Goal: Communication & Community: Answer question/provide support

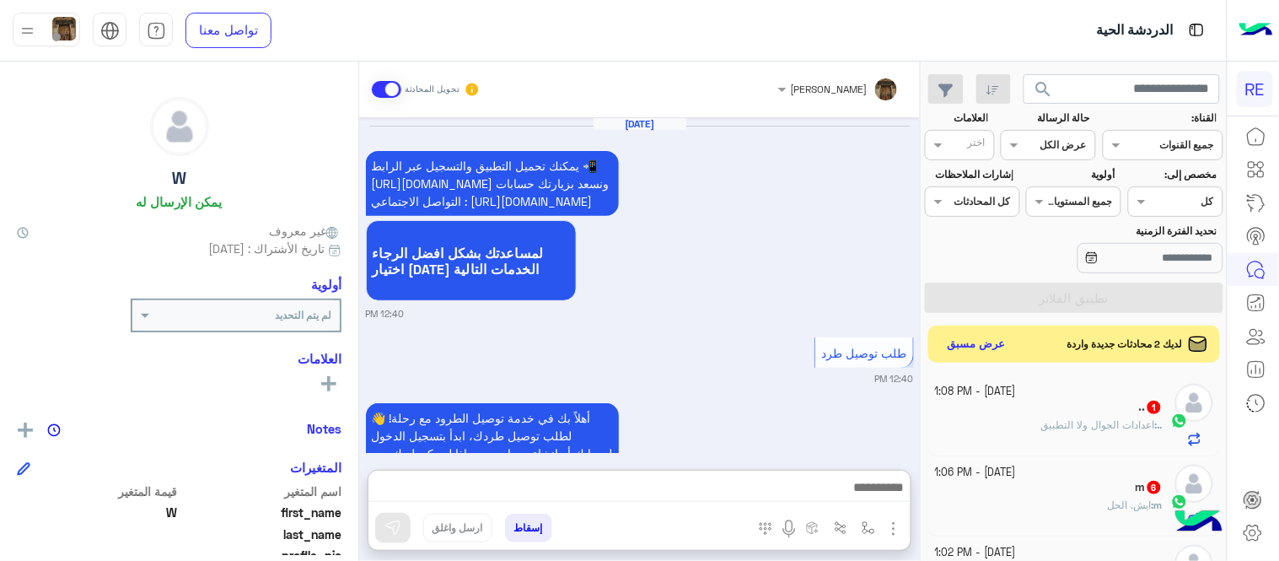
drag, startPoint x: 0, startPoint y: 0, endPoint x: 658, endPoint y: 313, distance: 728.3
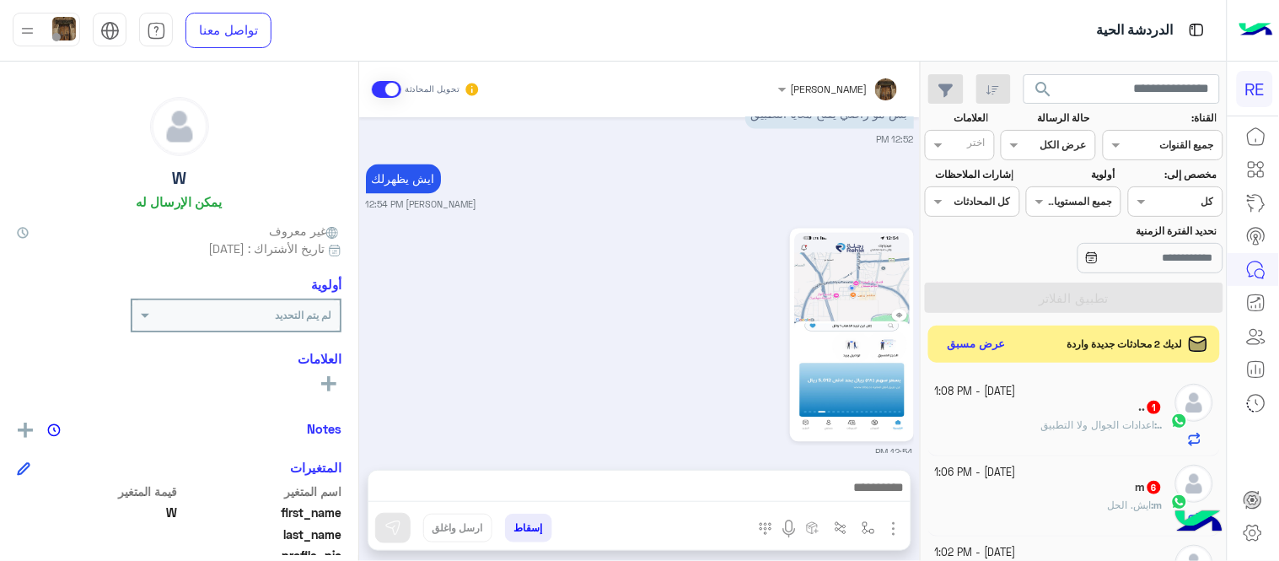
scroll to position [985, 0]
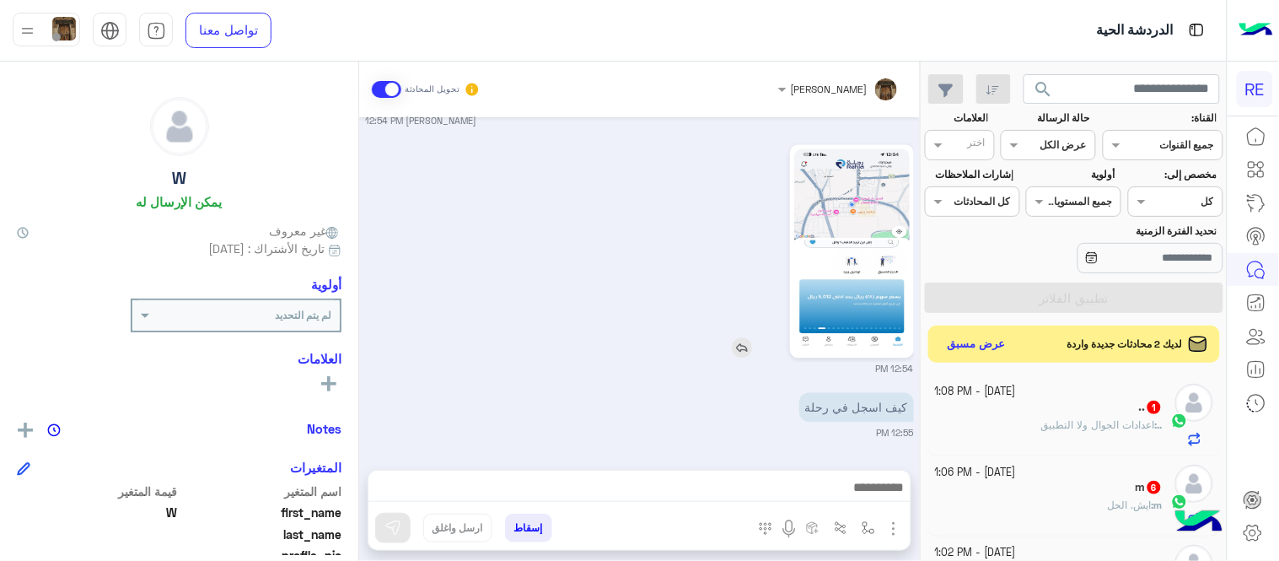
click at [867, 250] on img at bounding box center [852, 250] width 116 height 205
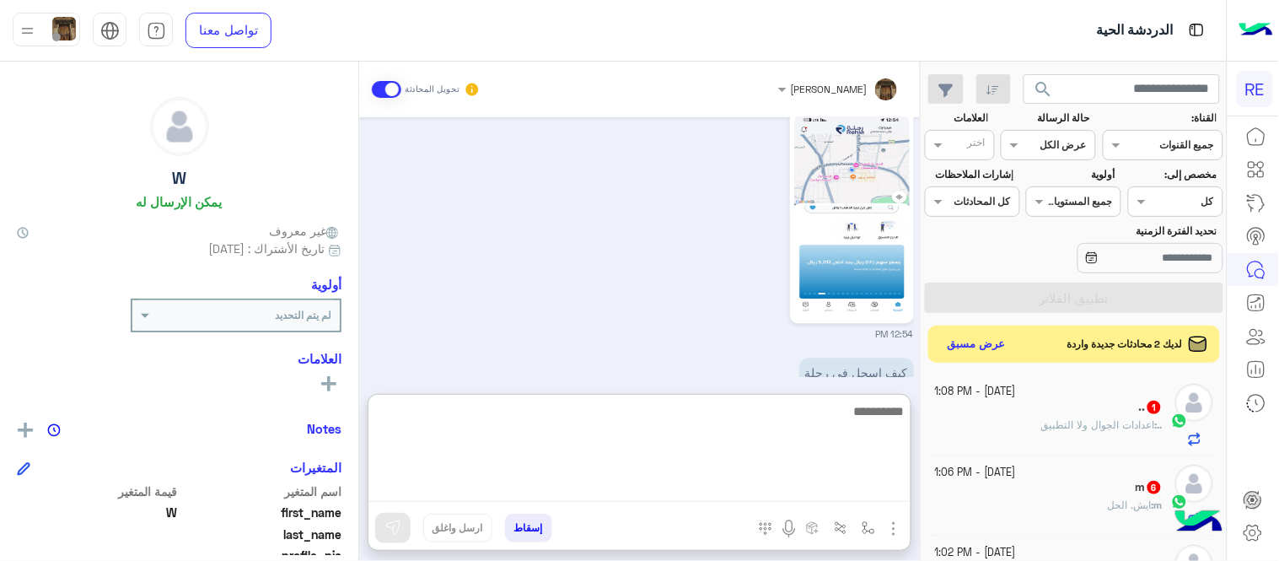
click at [671, 492] on textarea at bounding box center [639, 451] width 542 height 101
type textarea "**********"
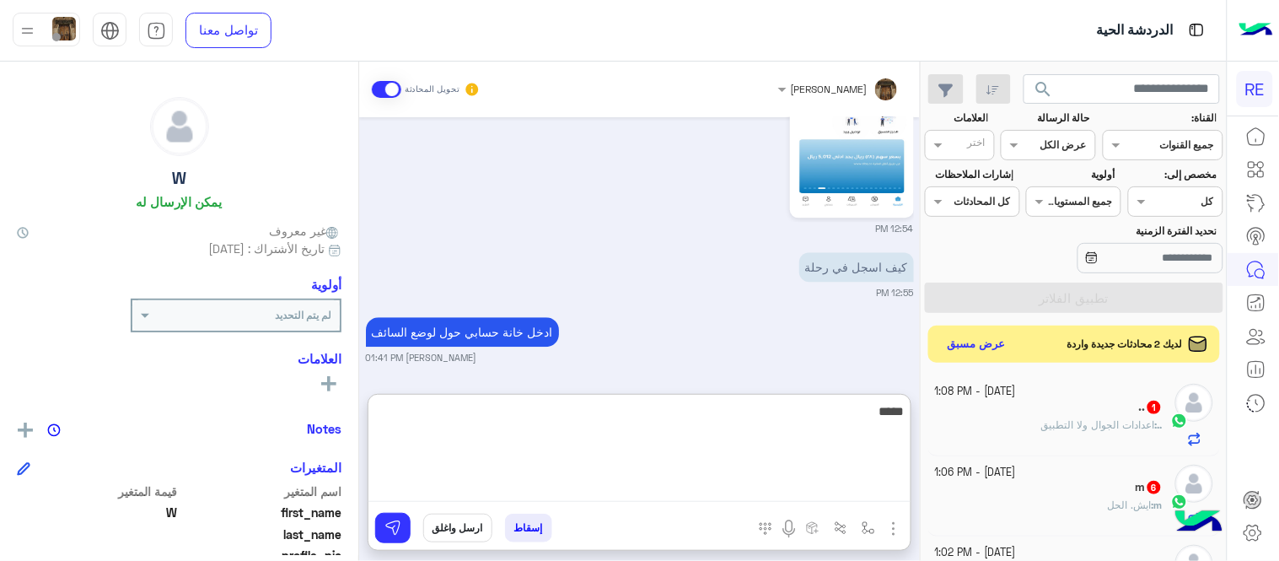
type textarea "******"
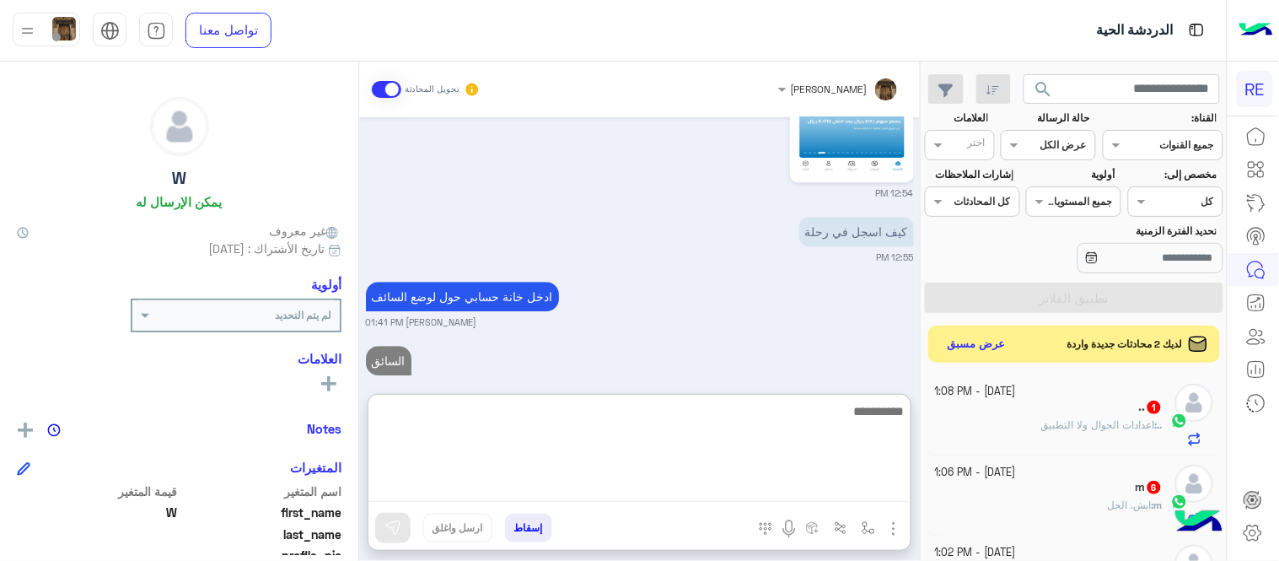
scroll to position [1191, 0]
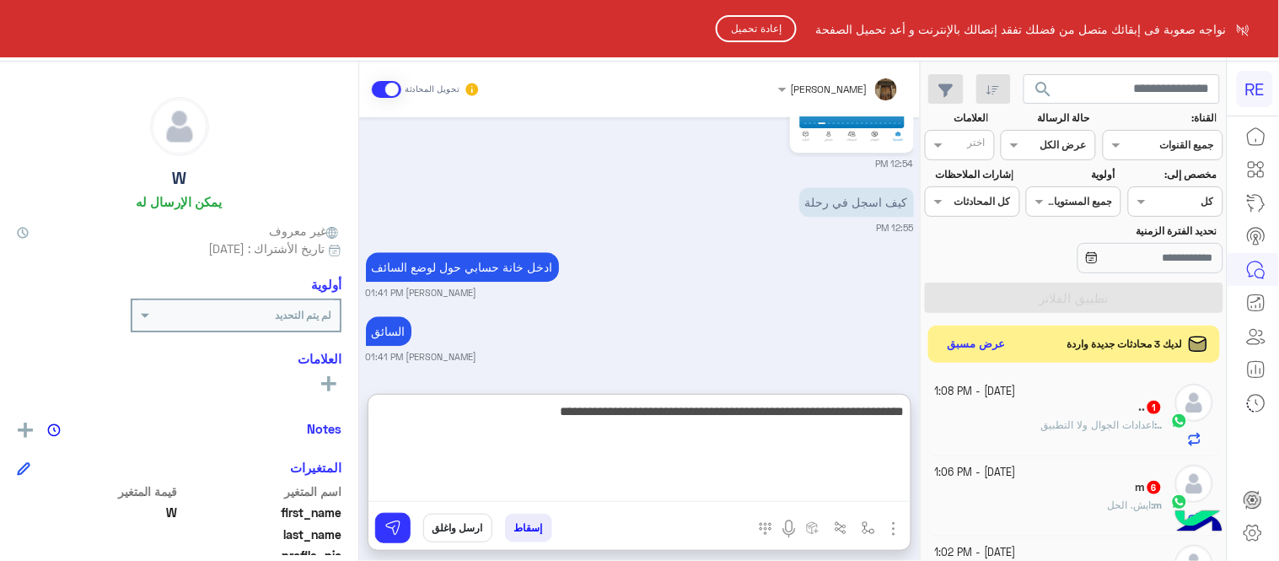
type textarea "**********"
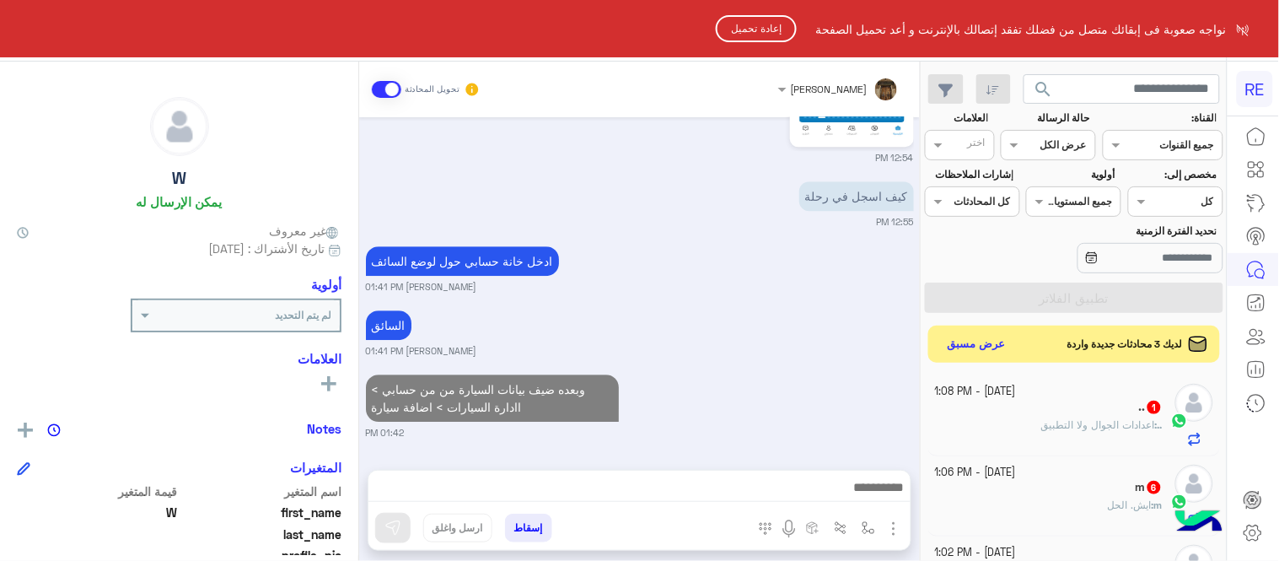
click at [482, 304] on html "RE نواجه صعوبة فى إبقائك متصل من فضلك تفقد إتصالك بالإنترنت و أعد تحميل الصفحة …" at bounding box center [639, 280] width 1279 height 561
click at [479, 402] on html "RE نواجه صعوبة فى إبقائك متصل من فضلك تفقد إتصالك بالإنترنت و أعد تحميل الصفحة …" at bounding box center [639, 280] width 1279 height 561
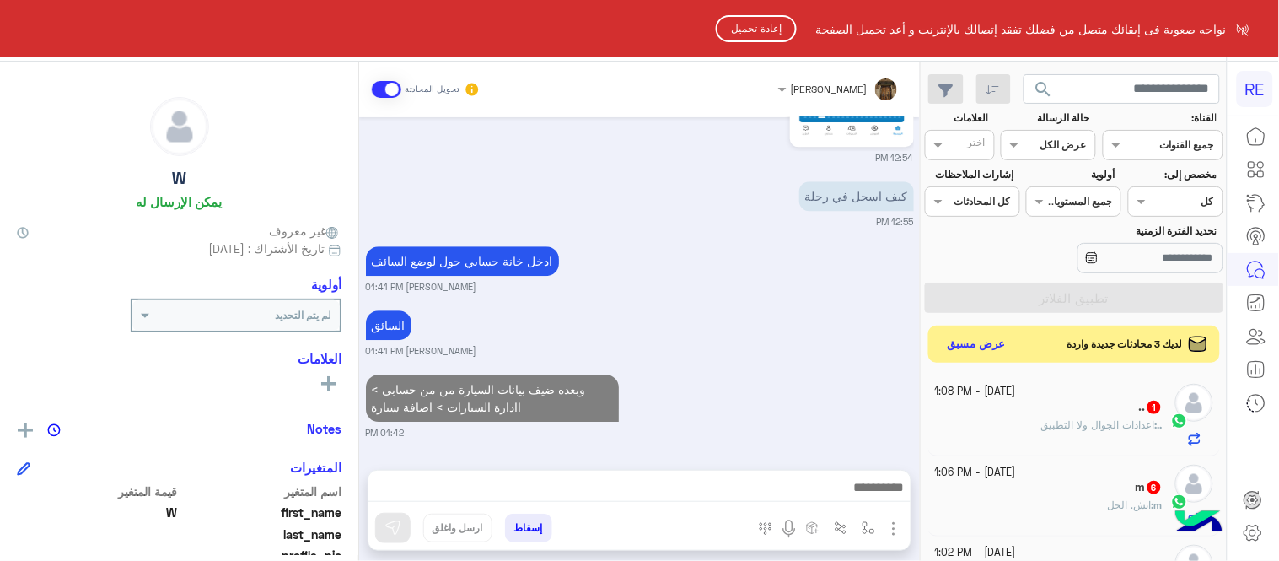
click at [479, 402] on html "RE نواجه صعوبة فى إبقائك متصل من فضلك تفقد إتصالك بالإنترنت و أعد تحميل الصفحة …" at bounding box center [639, 280] width 1279 height 561
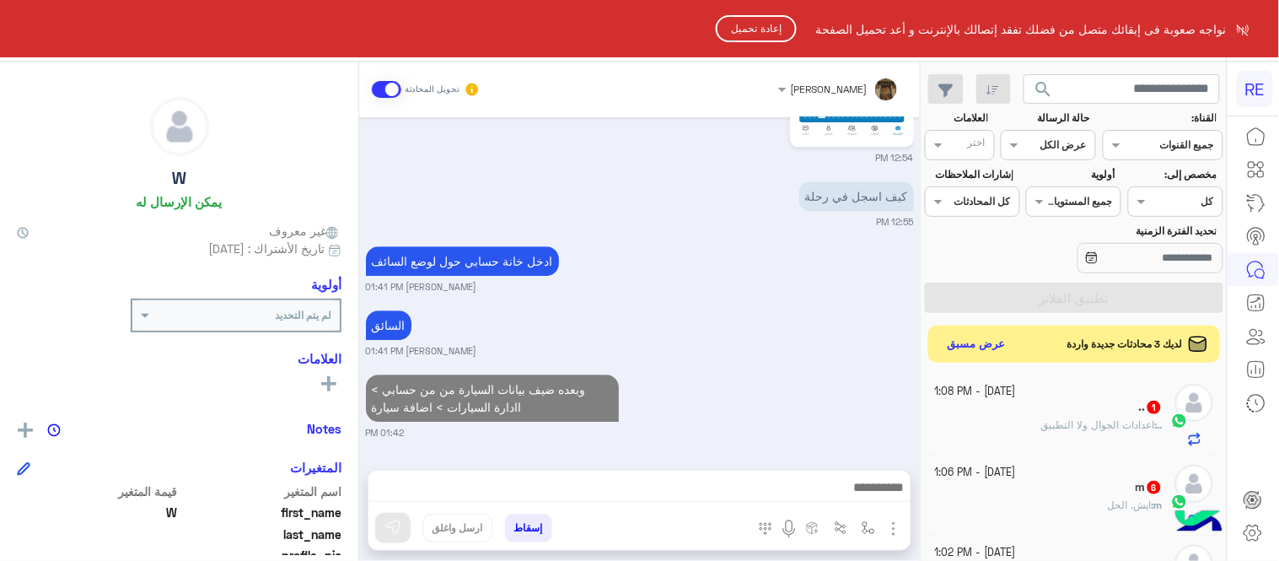
click at [479, 402] on html "RE نواجه صعوبة فى إبقائك متصل من فضلك تفقد إتصالك بالإنترنت و أعد تحميل الصفحة …" at bounding box center [639, 280] width 1279 height 561
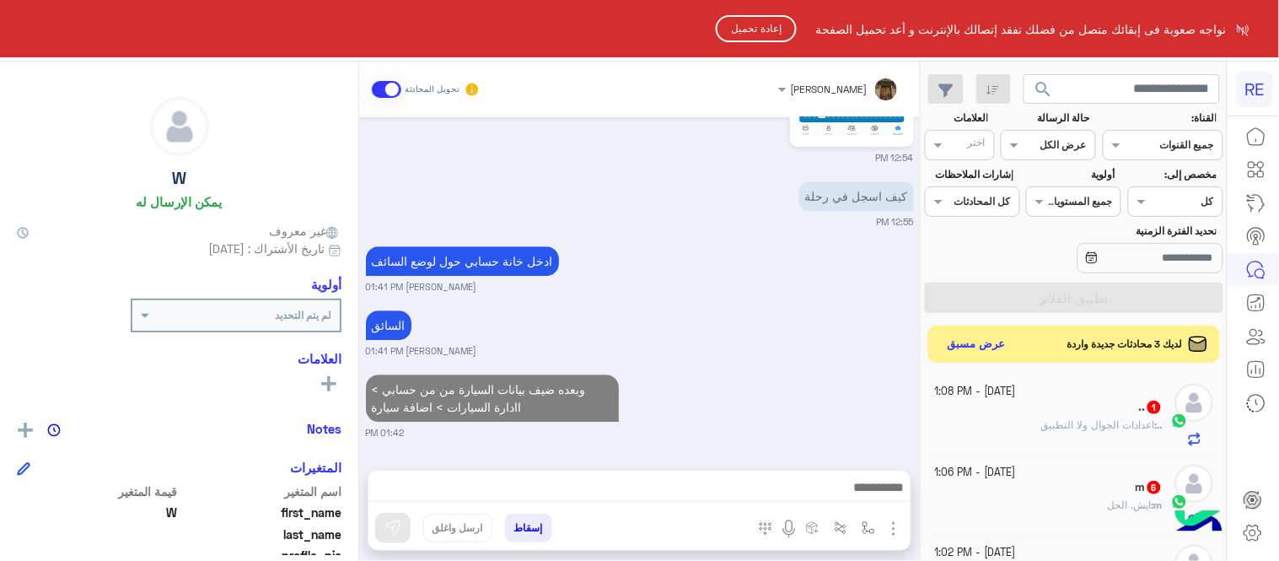
click at [507, 477] on html "RE نواجه صعوبة فى إبقائك متصل من فضلك تفقد إتصالك بالإنترنت و أعد تحميل الصفحة …" at bounding box center [639, 280] width 1279 height 561
click at [777, 17] on button "إعادة تحميل" at bounding box center [756, 28] width 81 height 27
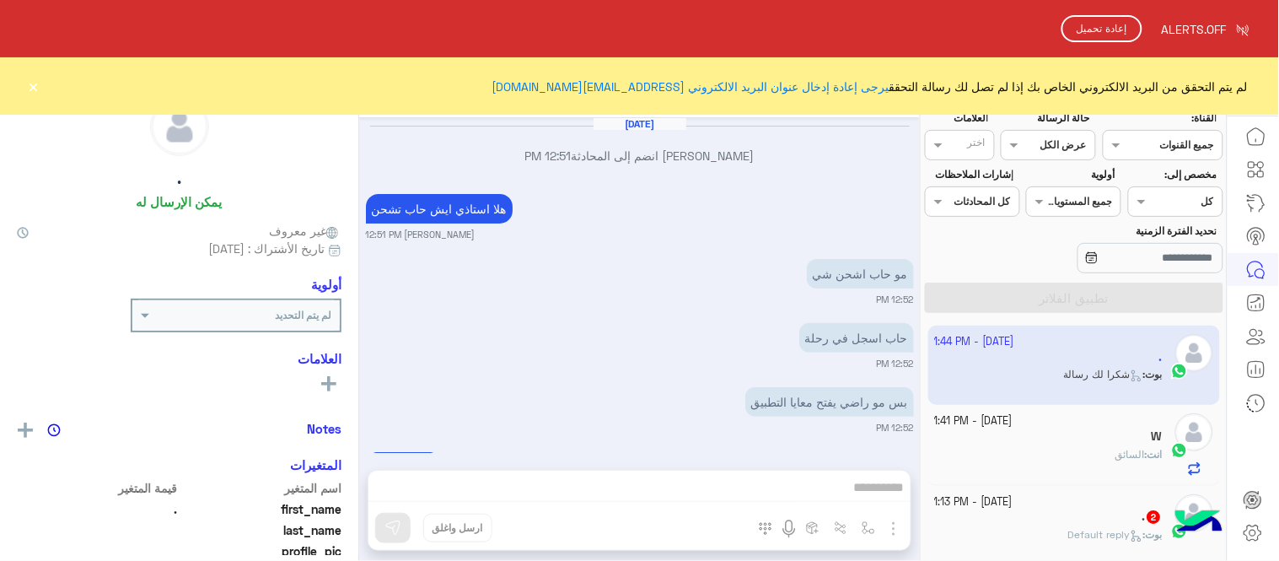
scroll to position [2431, 0]
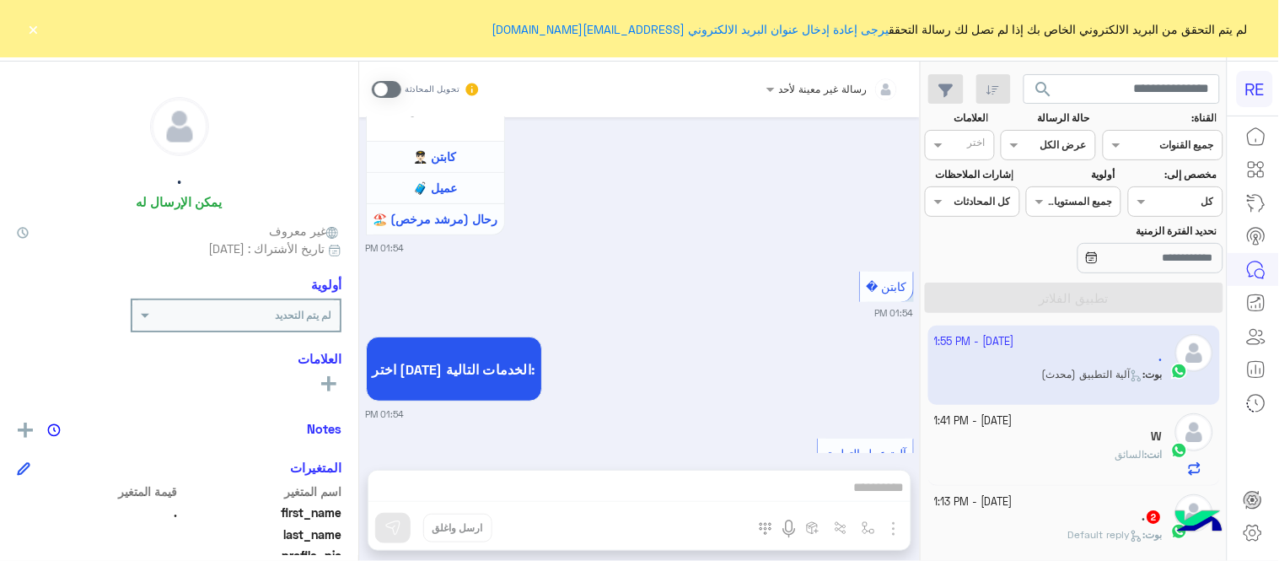
scroll to position [4210, 0]
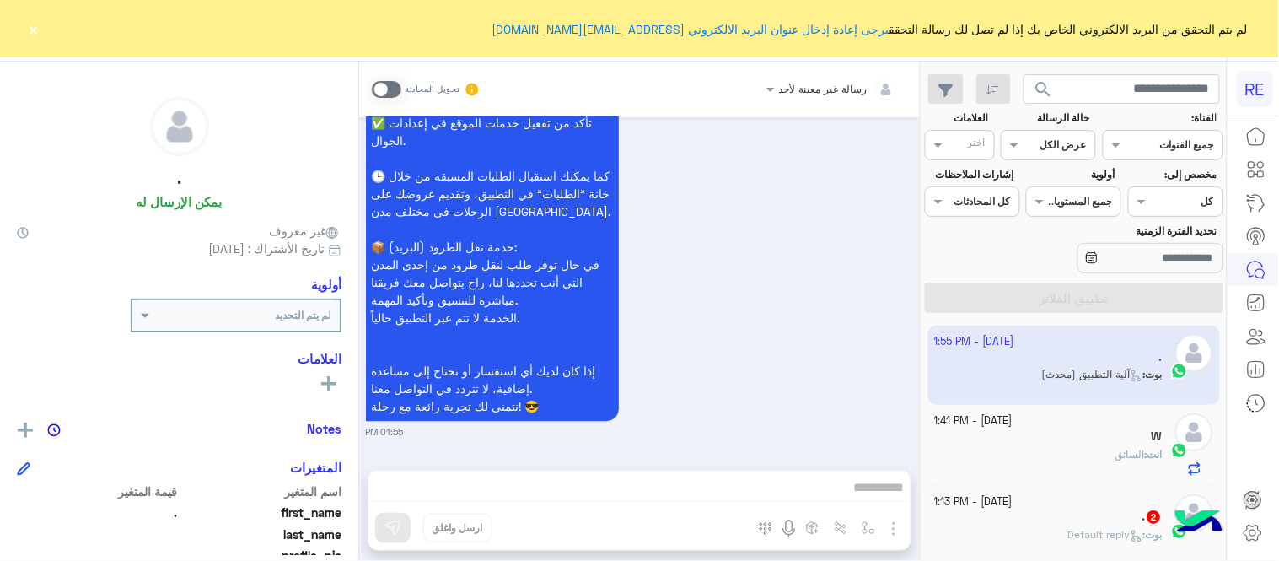
click at [1008, 449] on div "انت : السائق" at bounding box center [1049, 462] width 229 height 30
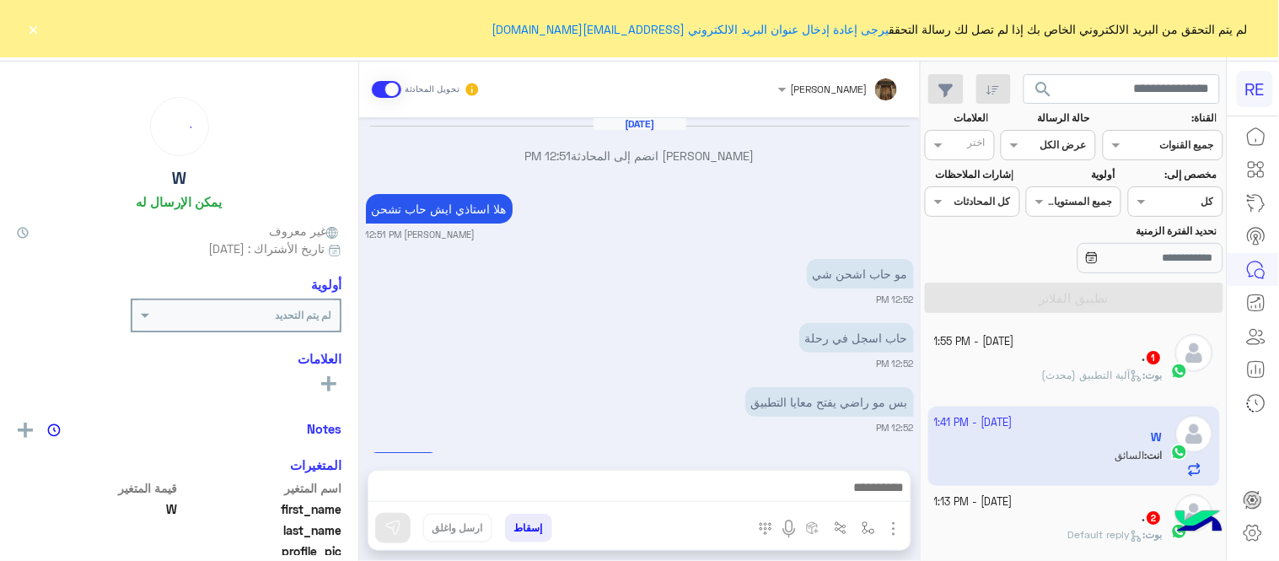
scroll to position [501, 0]
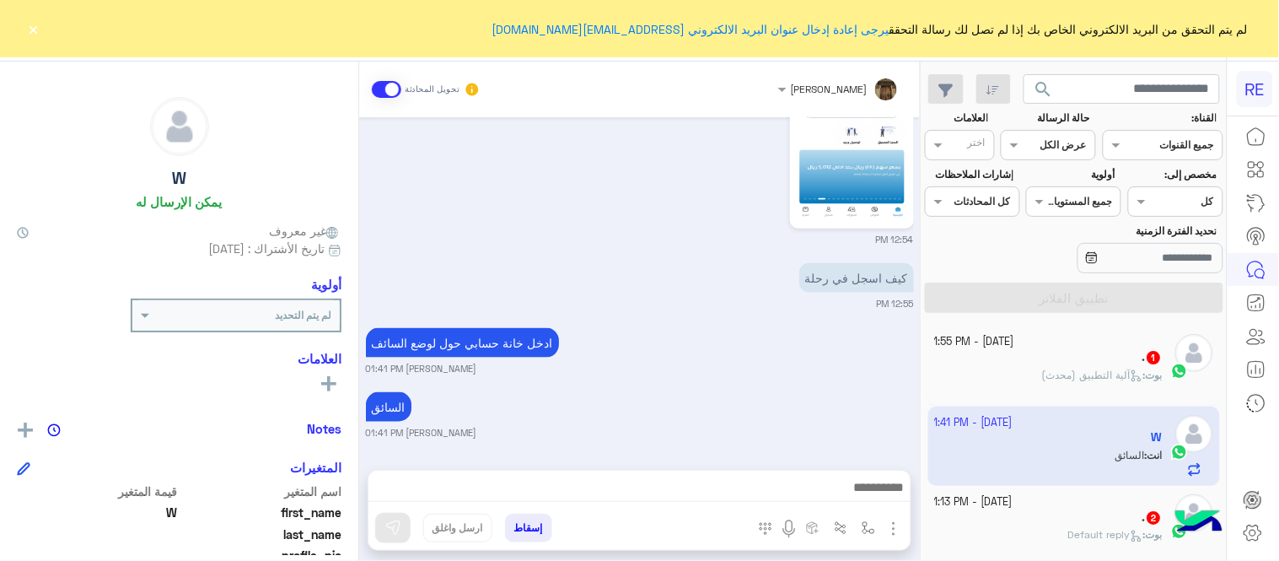
click at [1055, 349] on div "[DATE] - 1:55 PM" at bounding box center [1049, 342] width 229 height 16
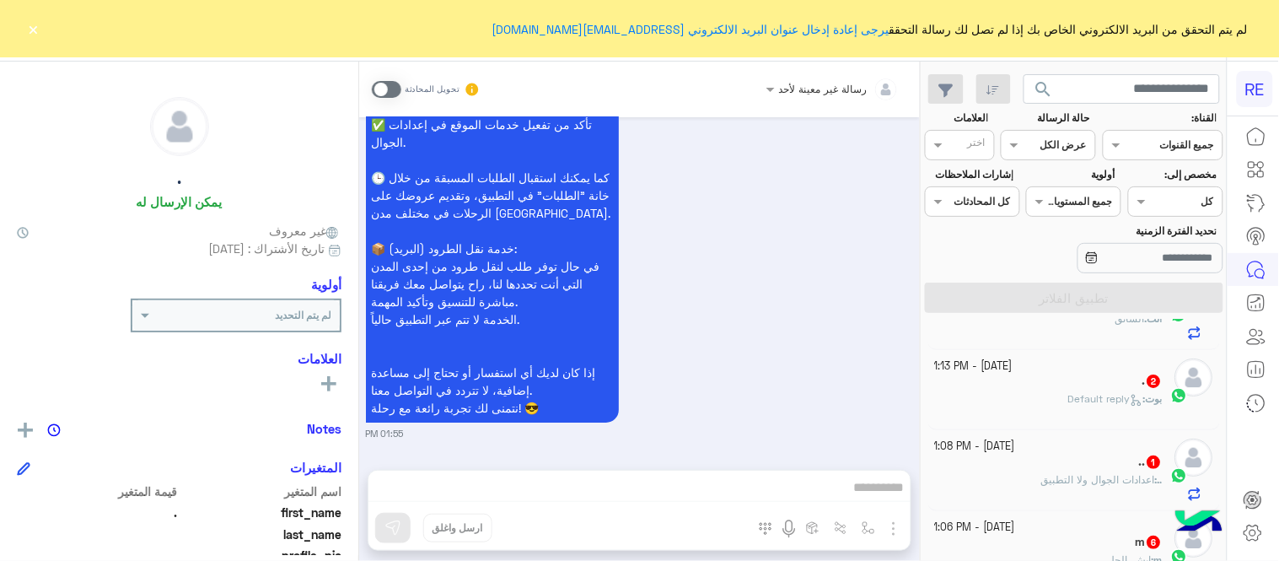
scroll to position [148, 0]
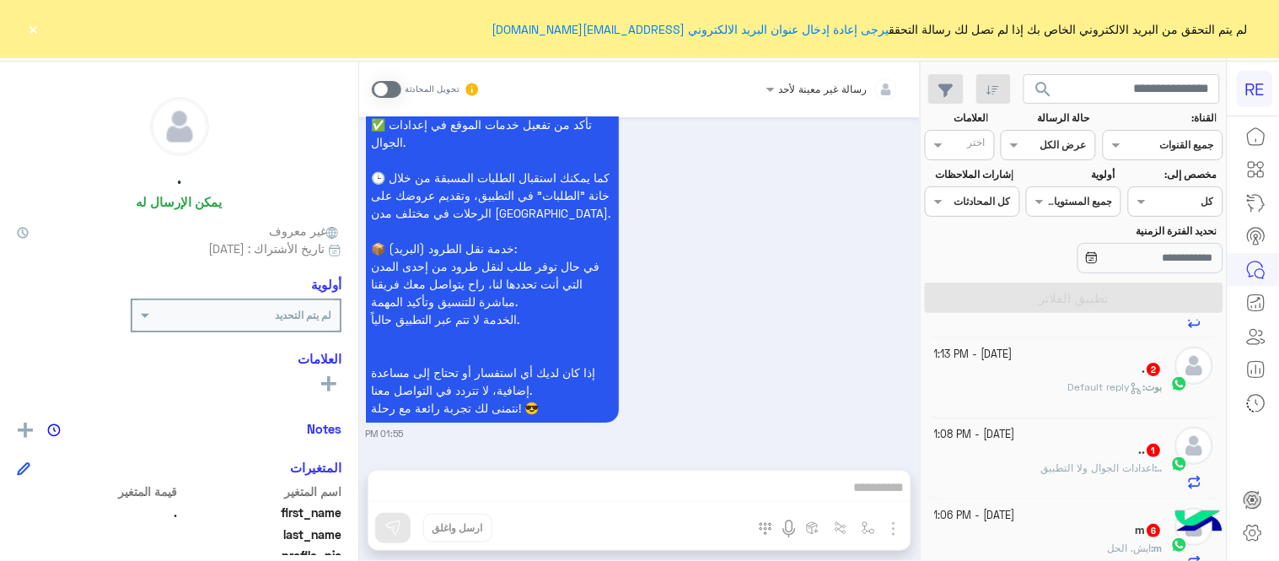
click at [1014, 385] on div "[PERSON_NAME] : Default reply" at bounding box center [1049, 394] width 229 height 30
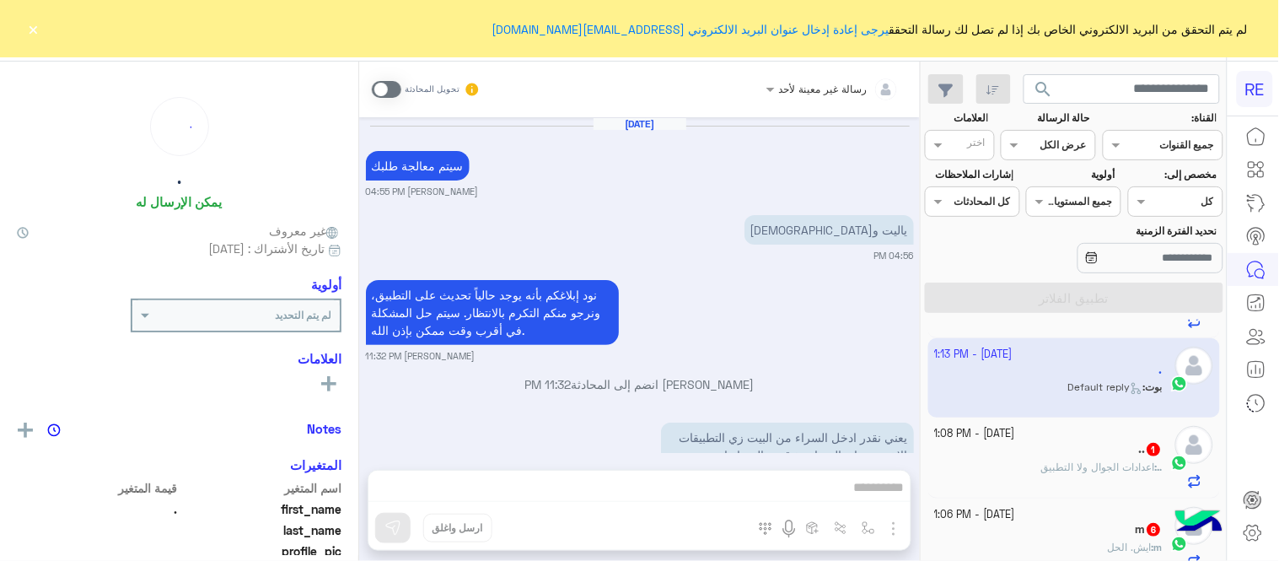
scroll to position [821, 0]
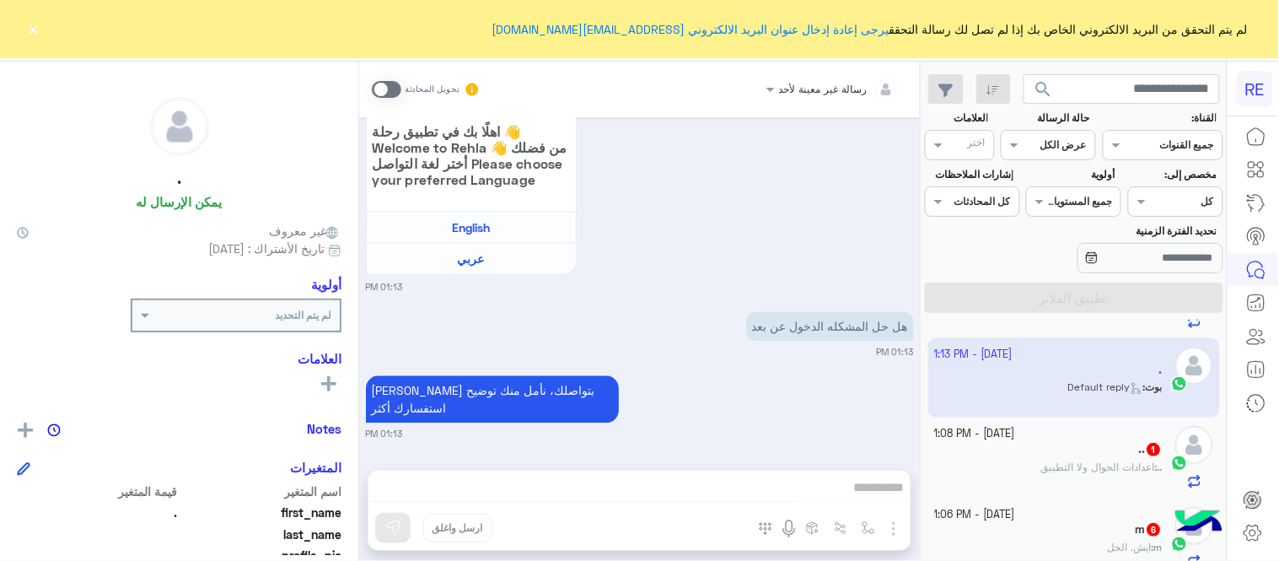
click at [30, 30] on button "×" at bounding box center [33, 28] width 17 height 17
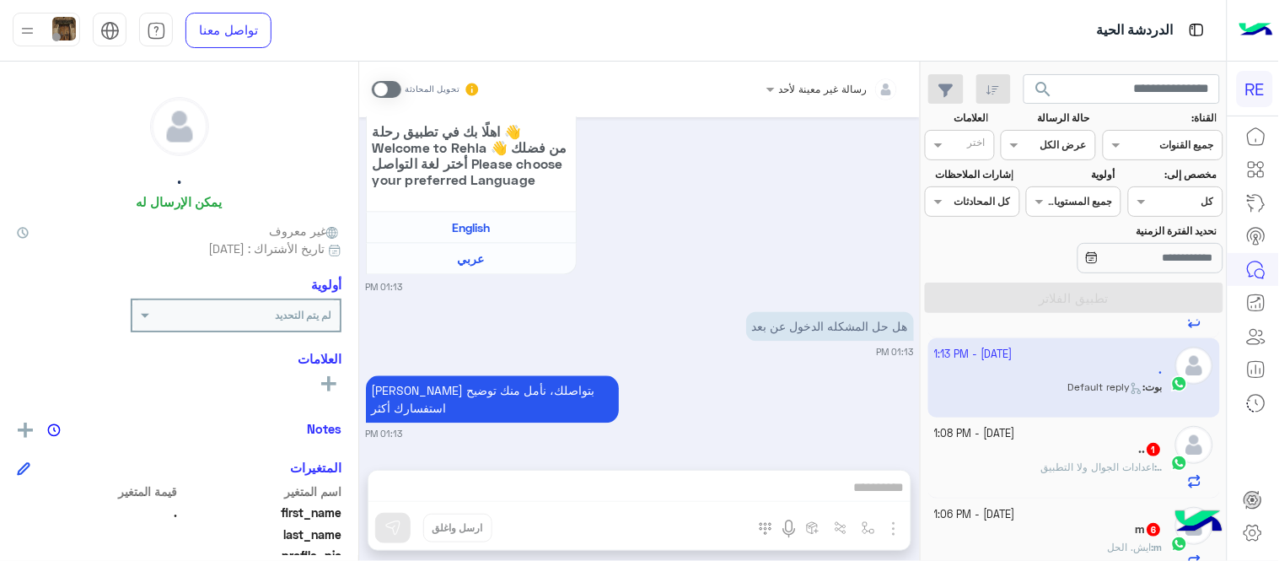
click at [359, 389] on mat-drawer-container "رسالة غير معينة لأحد تحويل المحادثة [DATE] سيتم معالجة طلبك Terhal Almodon 04:5…" at bounding box center [460, 315] width 920 height 506
click at [386, 87] on span at bounding box center [387, 89] width 30 height 17
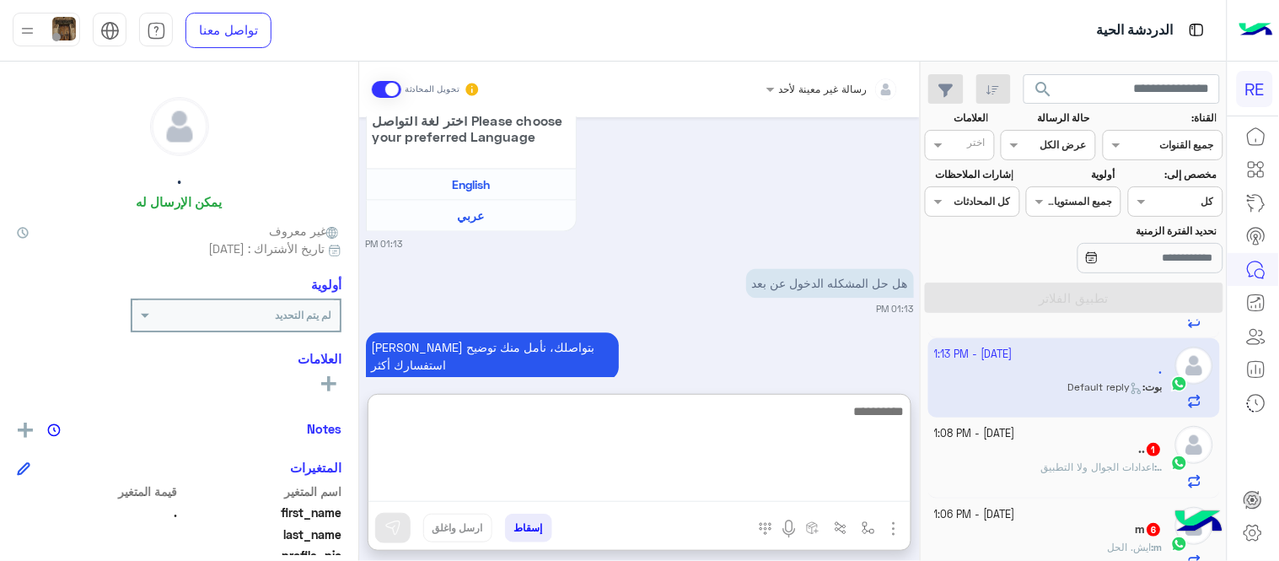
click at [771, 479] on textarea at bounding box center [639, 451] width 542 height 101
type textarea "**********"
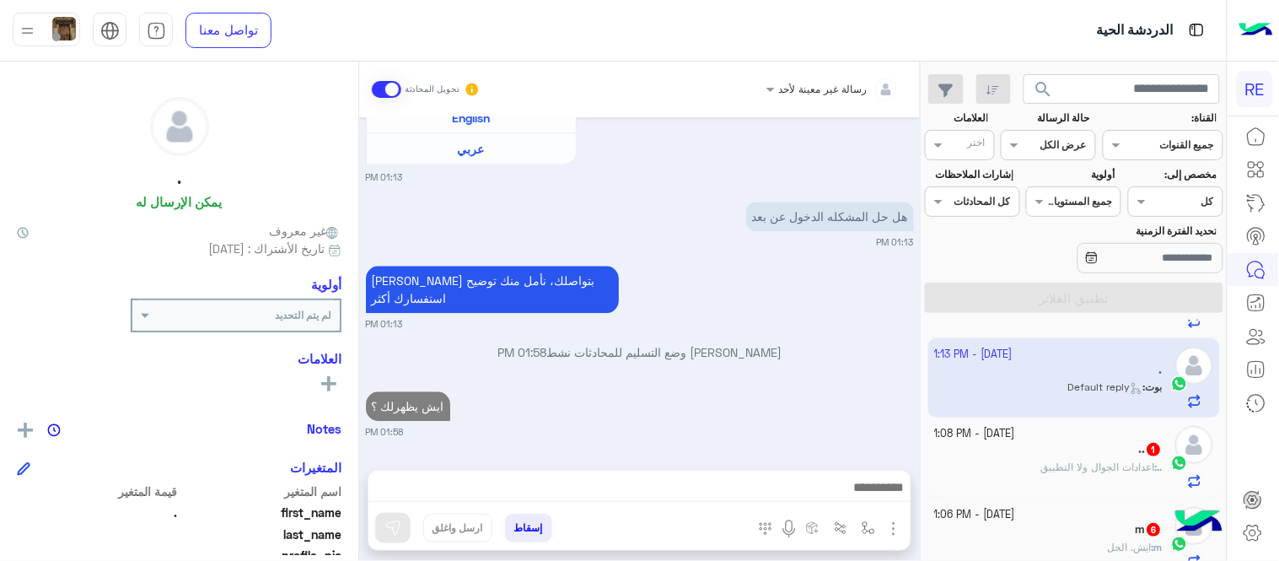
scroll to position [949, 0]
click at [1021, 464] on div ".. : اعدادات الجوال ولا التطبيق" at bounding box center [1049, 475] width 229 height 30
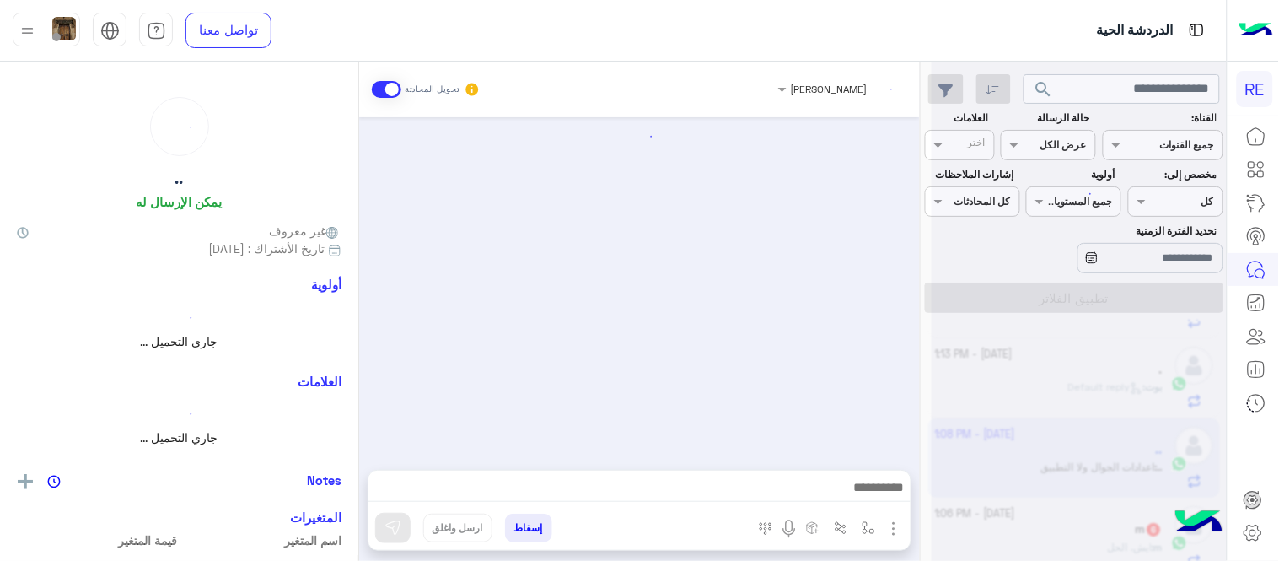
scroll to position [1004, 0]
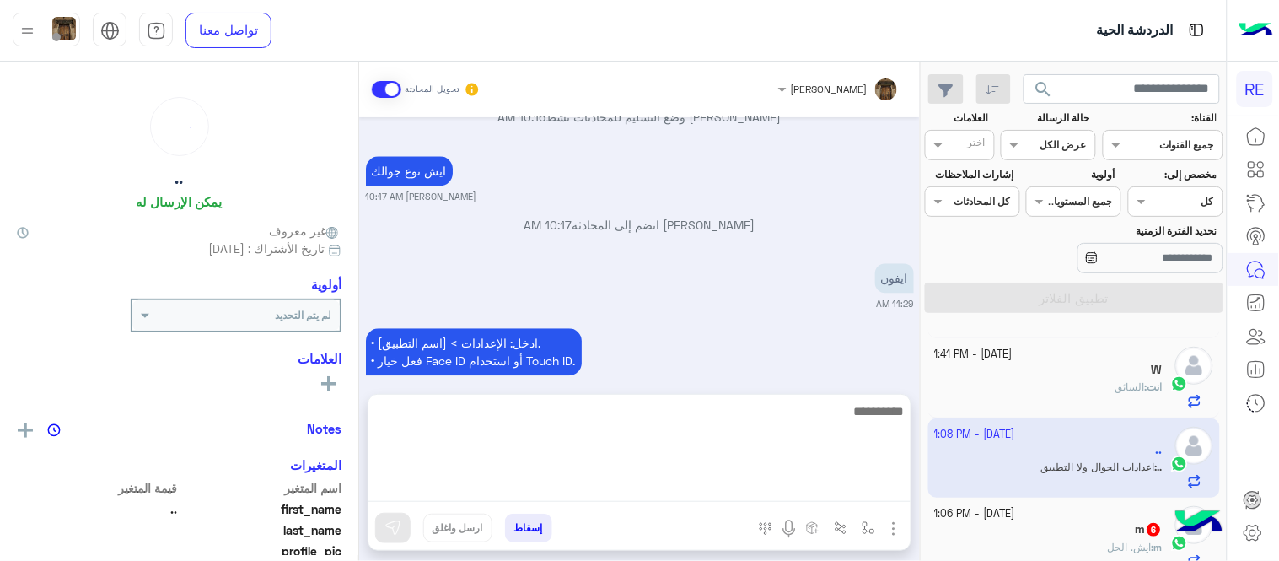
click at [664, 501] on textarea at bounding box center [639, 451] width 542 height 101
type textarea "******"
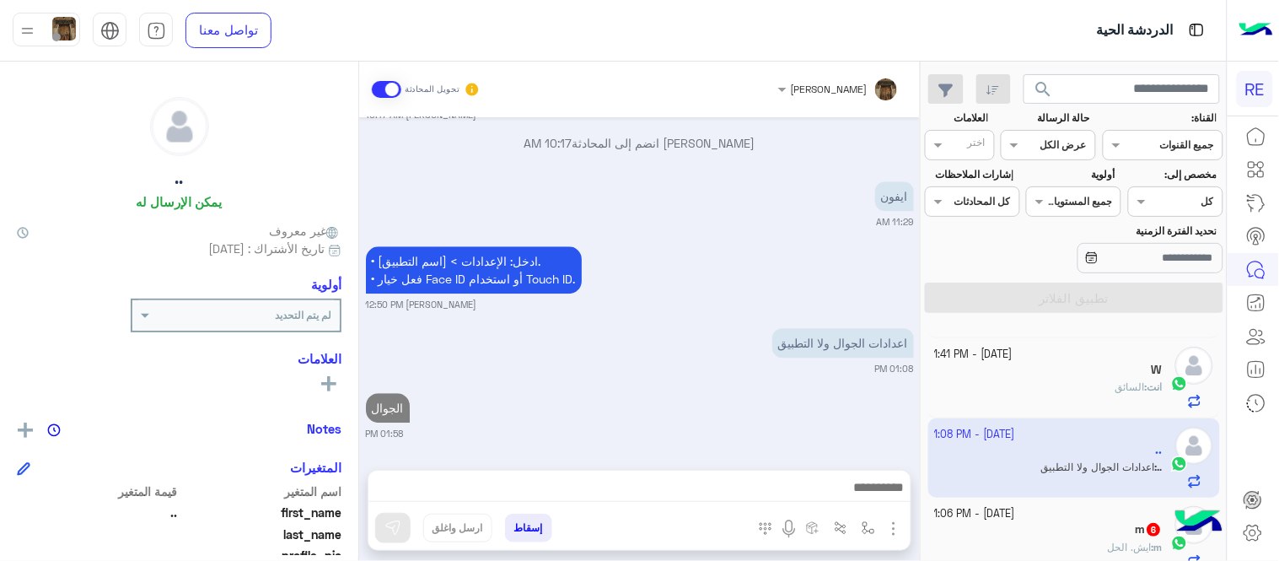
click at [815, 322] on div "[DATE] تفعيل حساب 08:53 AM يمكنك الاطلاع على شروط الانضمام لرحلة ك (كابتن ) الم…" at bounding box center [639, 285] width 561 height 336
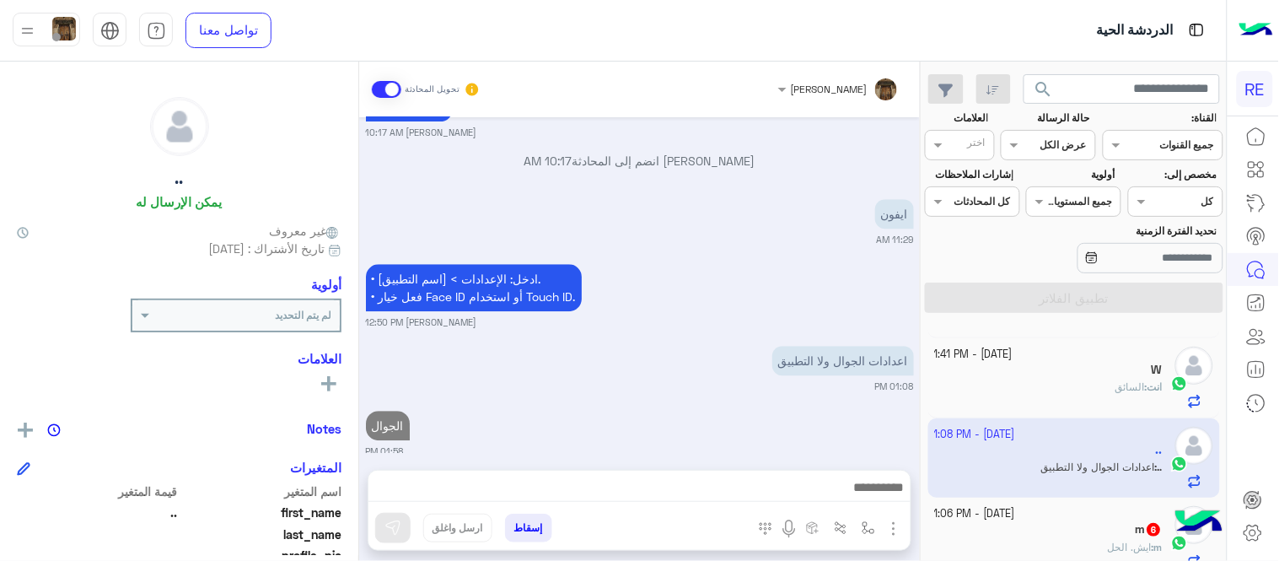
click at [1047, 544] on div "m : ايش. الحل" at bounding box center [1049, 555] width 229 height 30
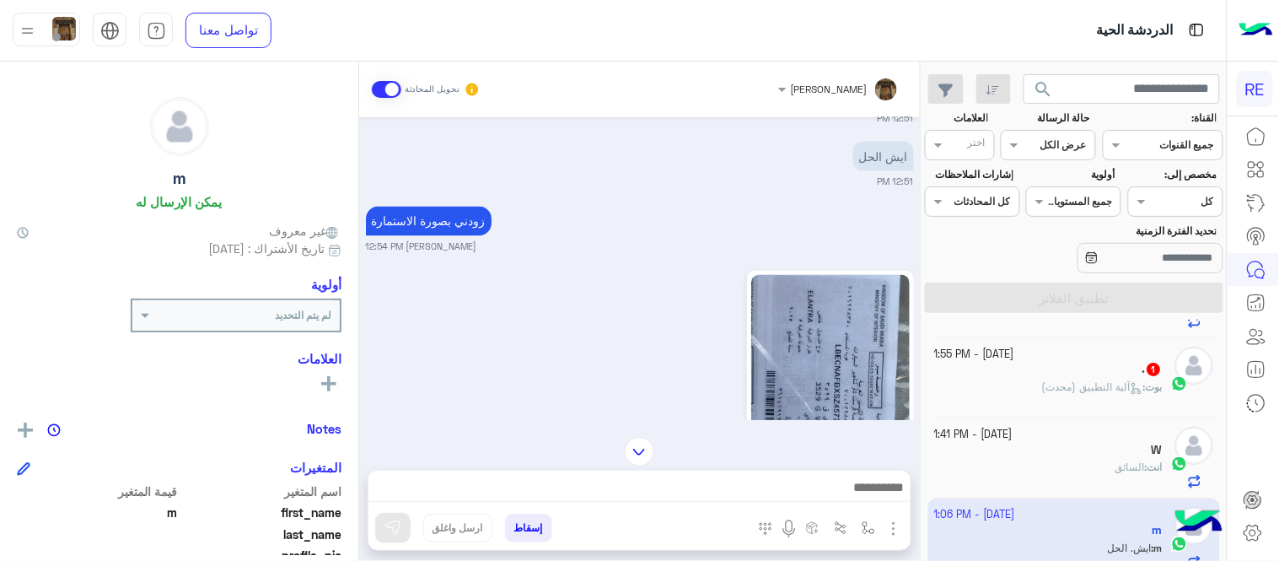
scroll to position [870, 0]
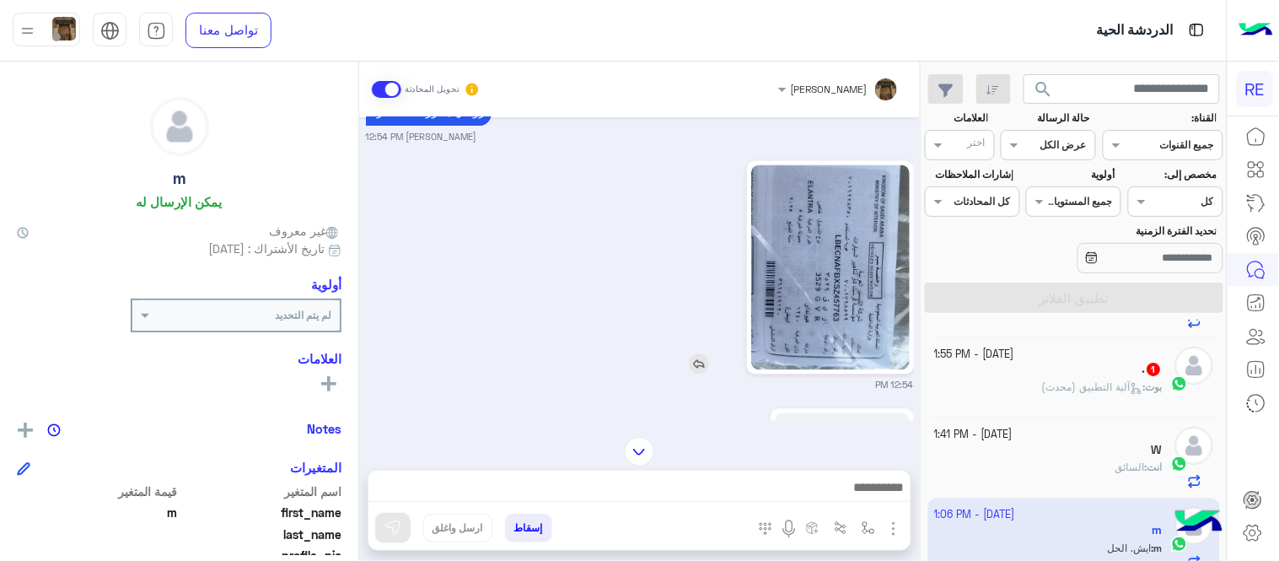
click at [793, 266] on img at bounding box center [830, 267] width 159 height 205
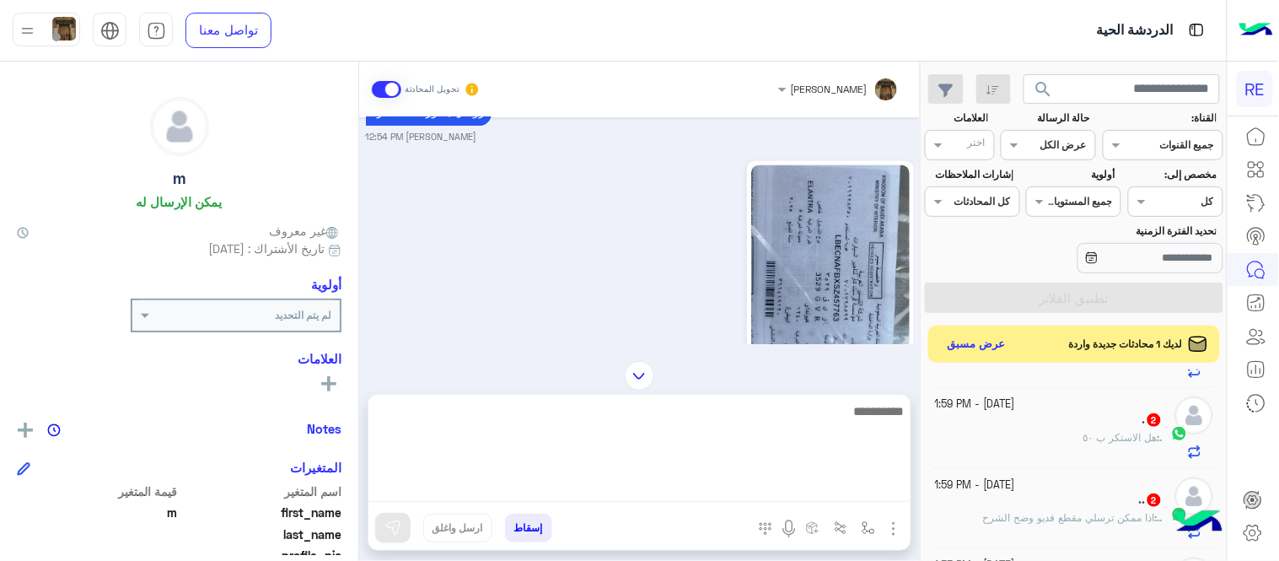
click at [710, 477] on textarea at bounding box center [639, 451] width 542 height 101
paste textarea "**********"
drag, startPoint x: 653, startPoint y: 413, endPoint x: 578, endPoint y: 415, distance: 74.2
click at [578, 415] on textarea "**********" at bounding box center [639, 451] width 542 height 101
type textarea "**********"
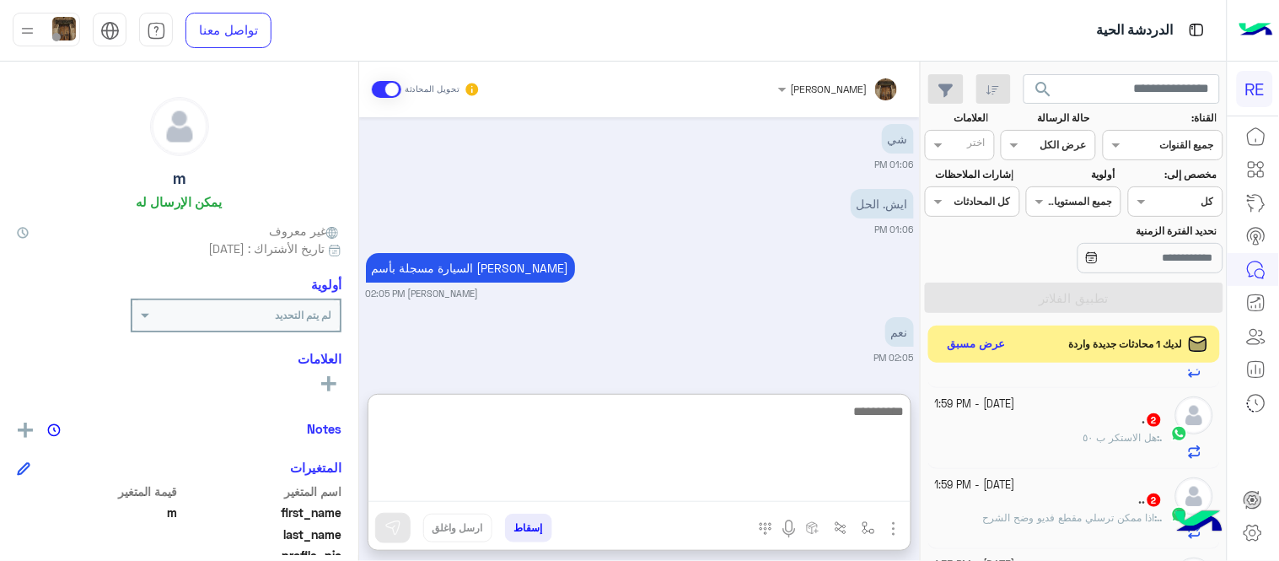
scroll to position [1597, 0]
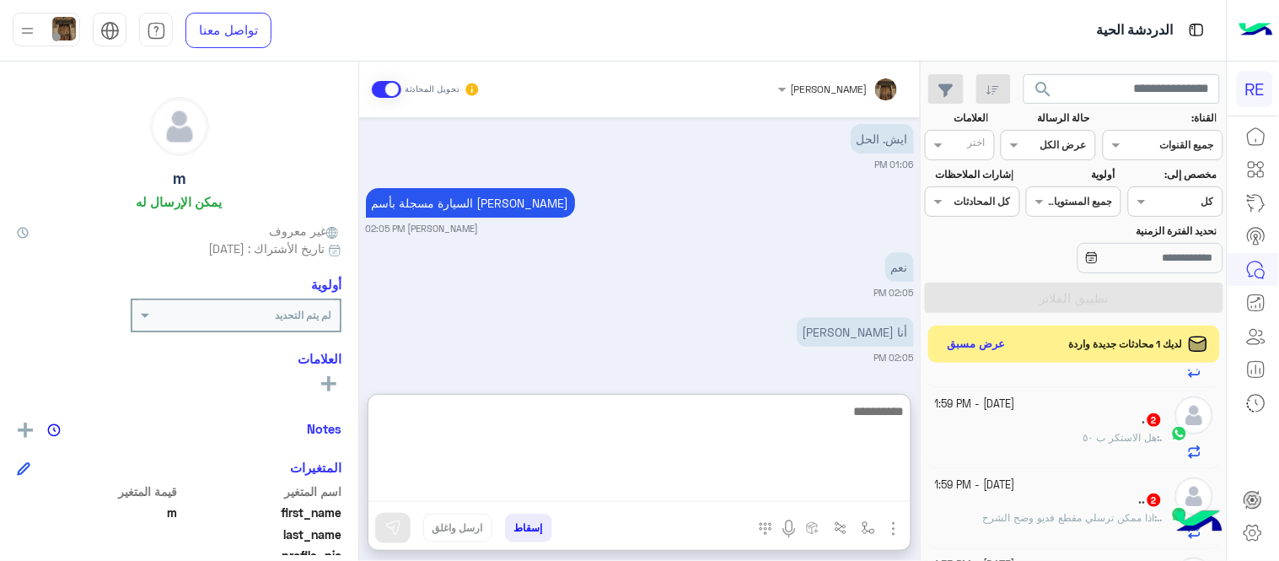
click at [786, 437] on textarea at bounding box center [639, 451] width 542 height 101
type textarea "*"
paste textarea "**********"
type textarea "**********"
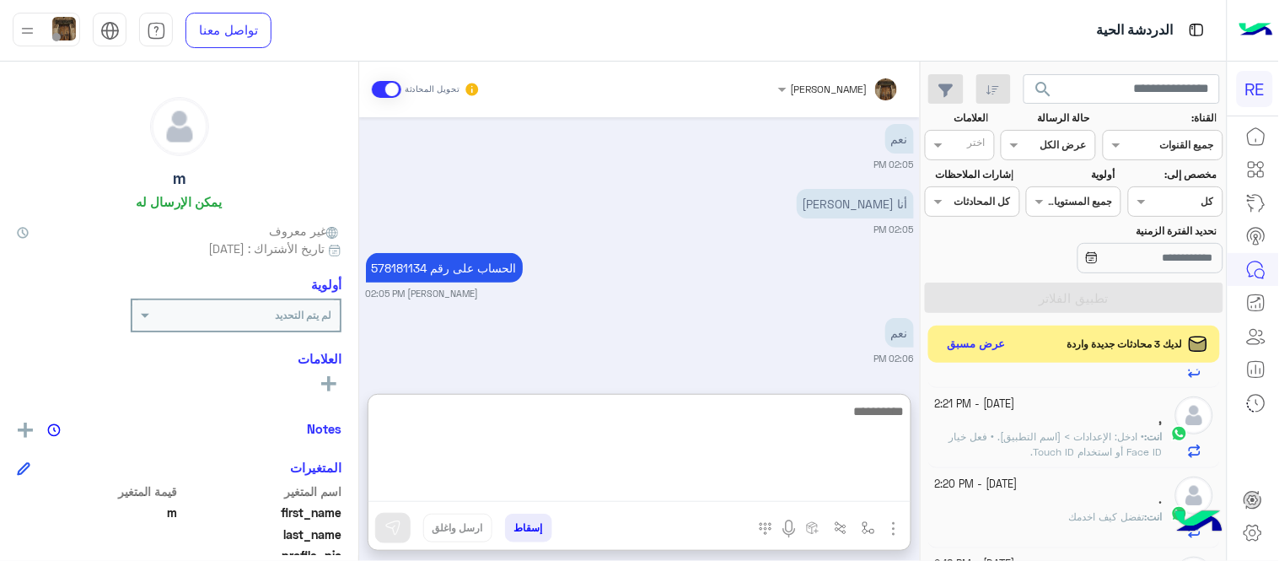
scroll to position [2688, 0]
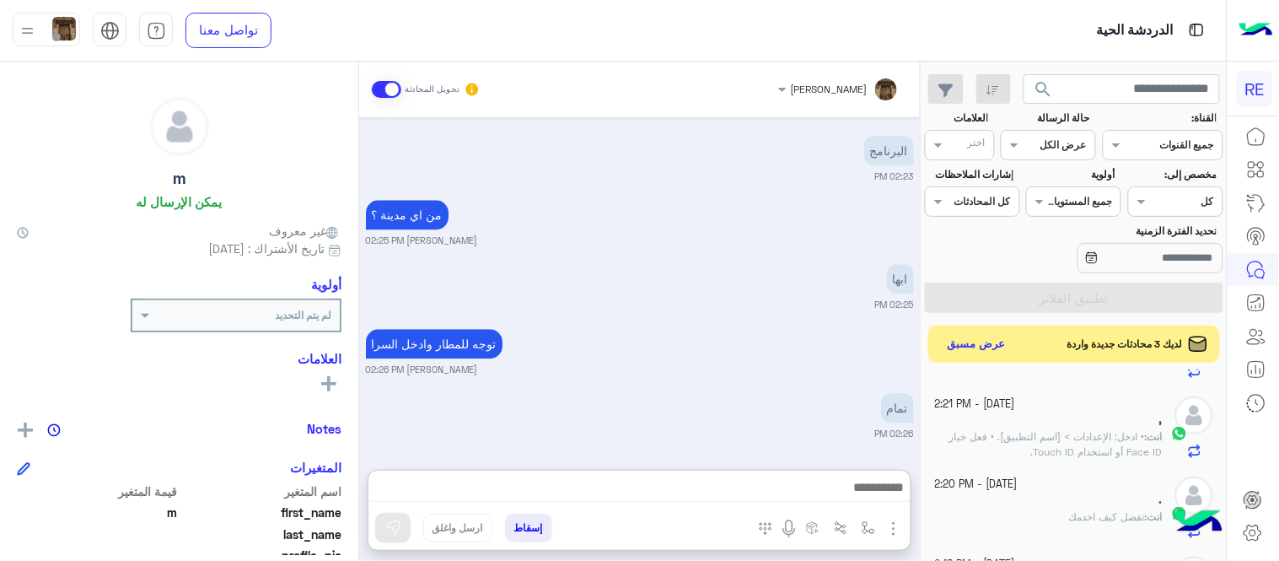
click at [696, 333] on div "توجه للمطار وادخل السرا [PERSON_NAME] 02:26 PM" at bounding box center [640, 350] width 548 height 51
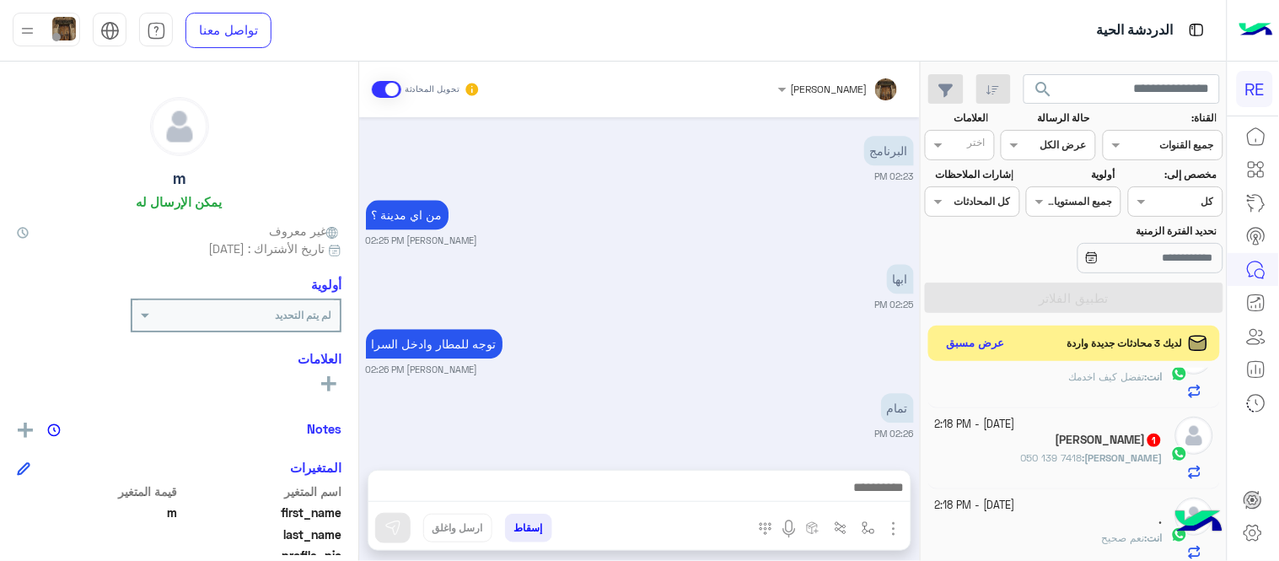
click at [973, 351] on button "عرض مسبق" at bounding box center [976, 343] width 71 height 23
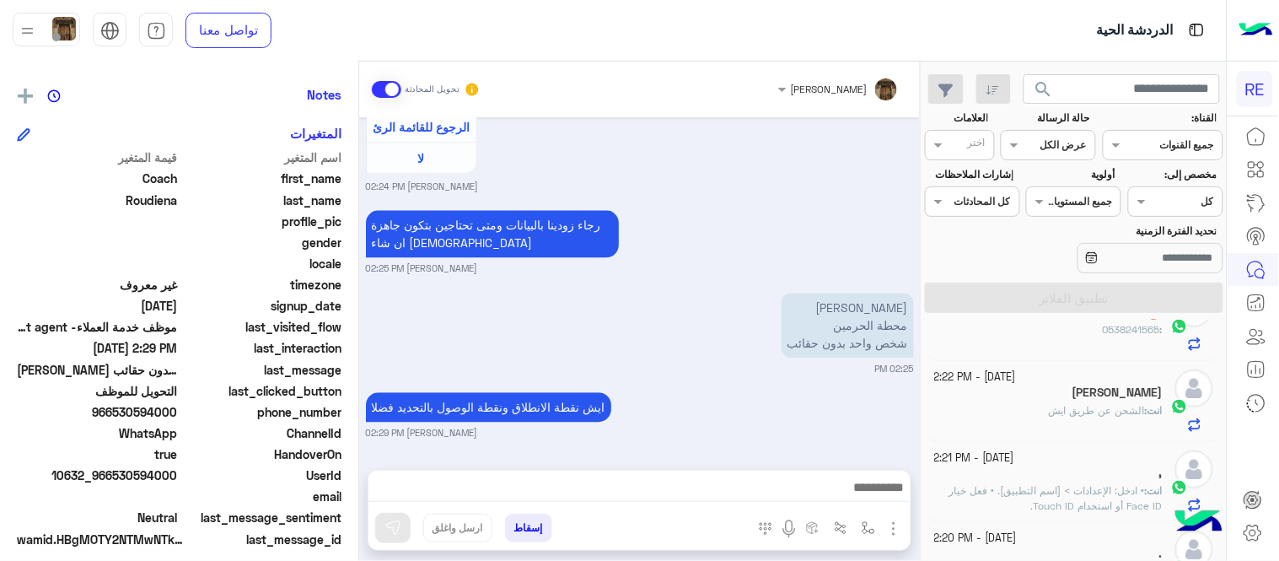
scroll to position [346, 0]
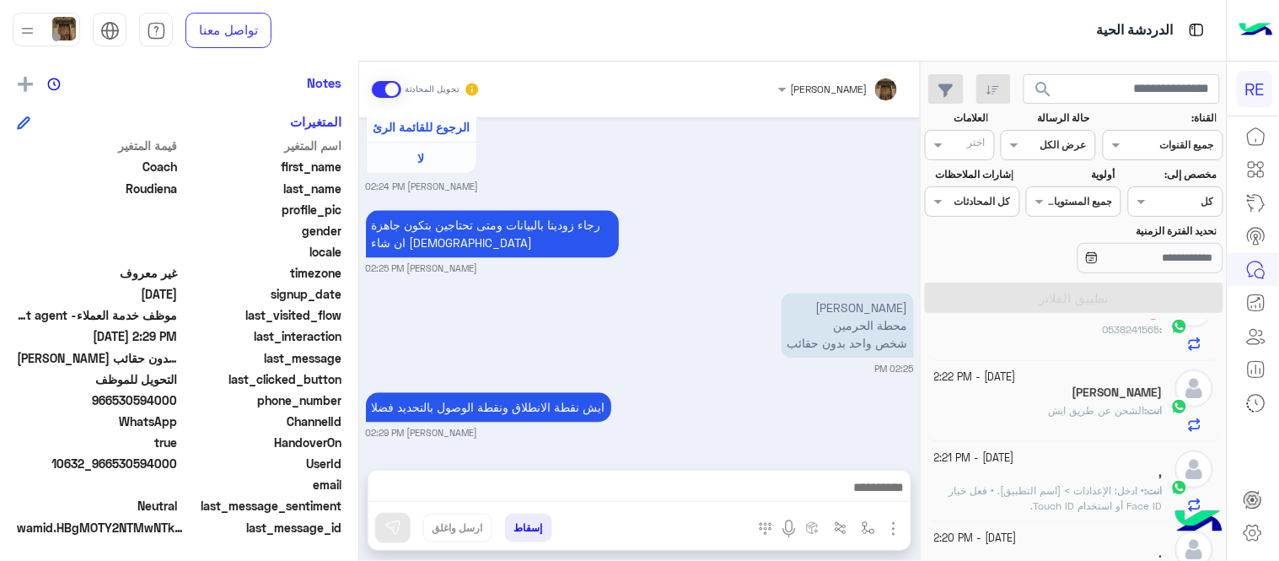
click at [120, 406] on span "966530594000" at bounding box center [97, 400] width 161 height 18
copy span "966530594000"
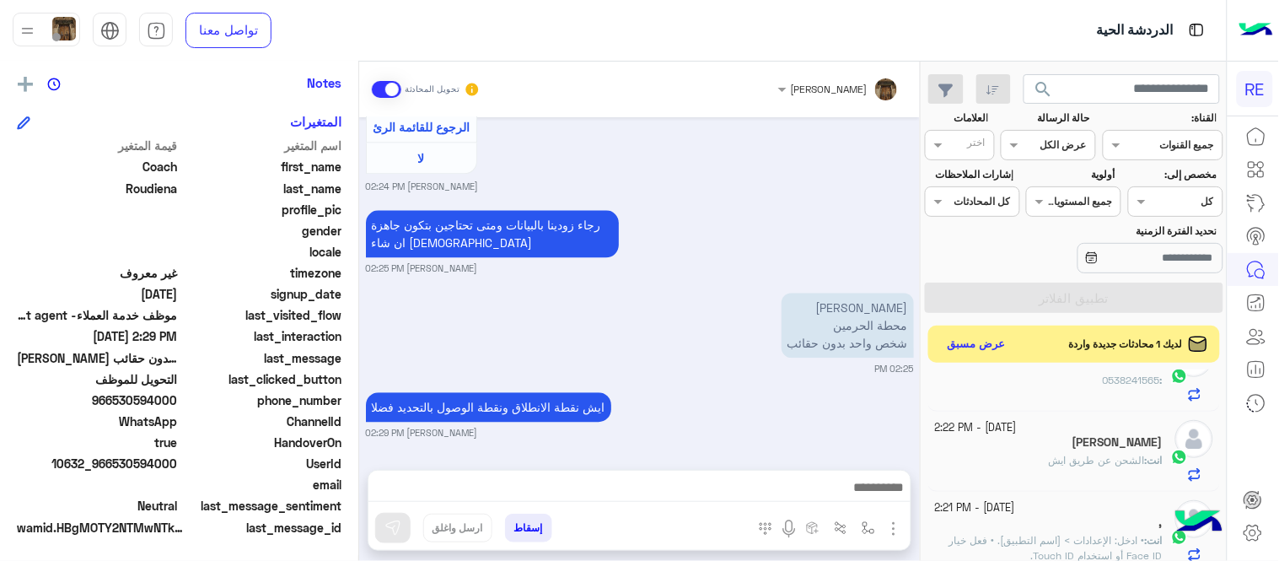
click at [728, 363] on div "[DATE] اي خدمة اخرى ؟ الرجوع للقائمة الرئ لا 02:04 PM [PERSON_NAME] وضع التسليم…" at bounding box center [639, 285] width 561 height 336
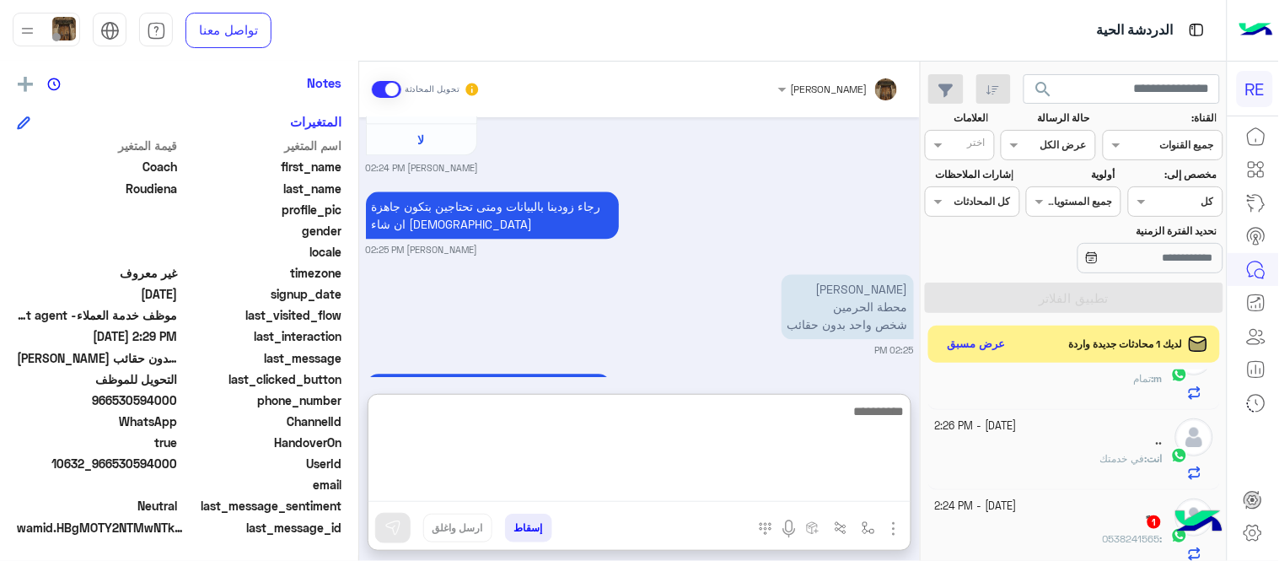
click at [687, 489] on textarea at bounding box center [639, 451] width 542 height 101
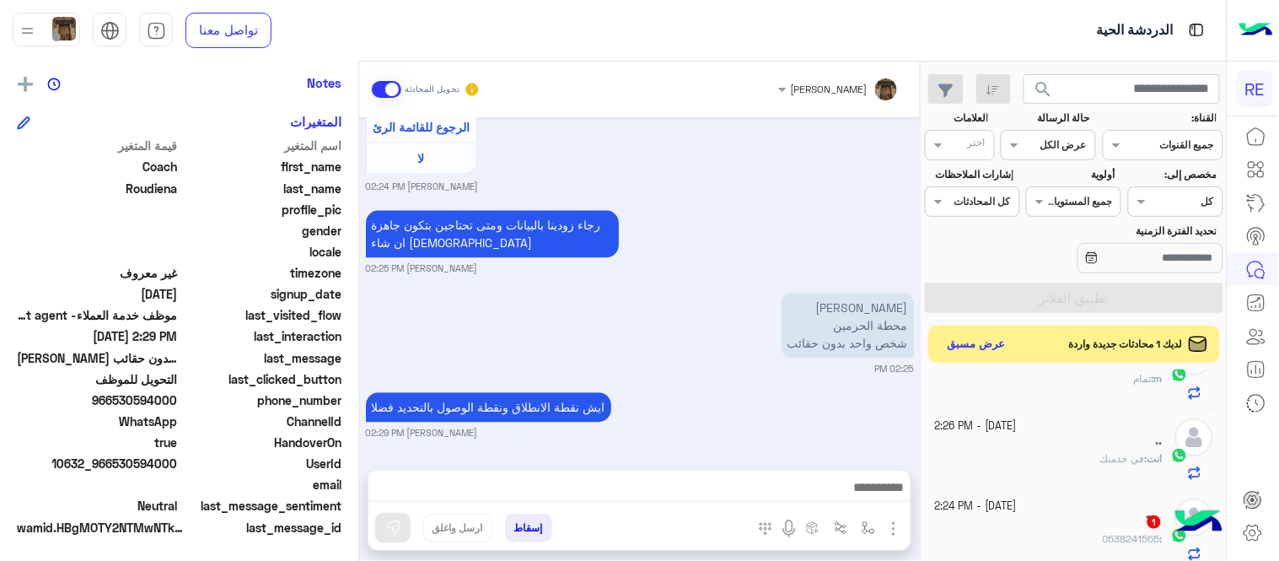
click at [732, 362] on small "02:25 PM" at bounding box center [640, 368] width 548 height 13
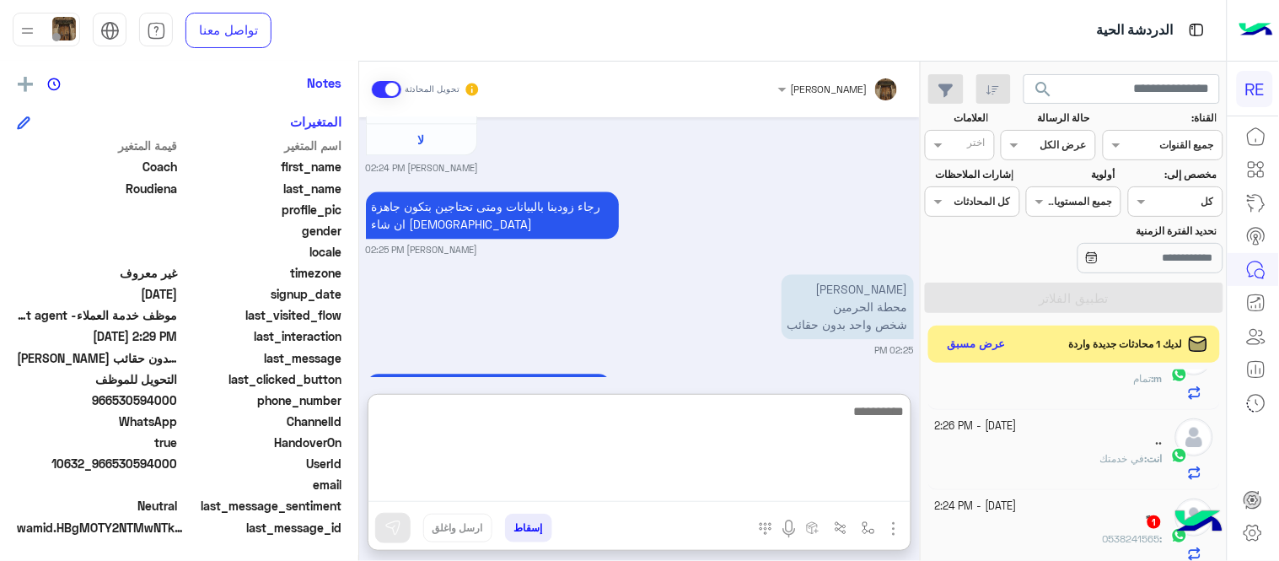
click at [720, 491] on textarea at bounding box center [639, 451] width 542 height 101
type textarea "**********"
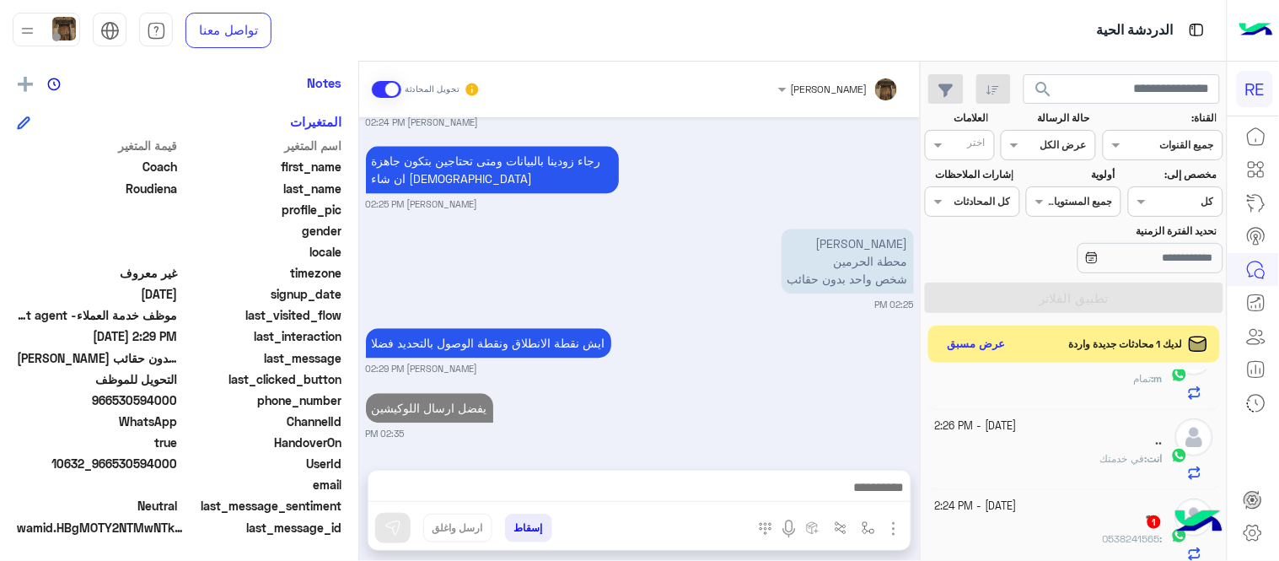
click at [738, 308] on div "[DATE] اي خدمة اخرى ؟ الرجوع للقائمة الرئ لا 02:04 PM [PERSON_NAME] وضع التسليم…" at bounding box center [639, 285] width 561 height 336
click at [980, 348] on button "عرض مسبق" at bounding box center [976, 343] width 71 height 23
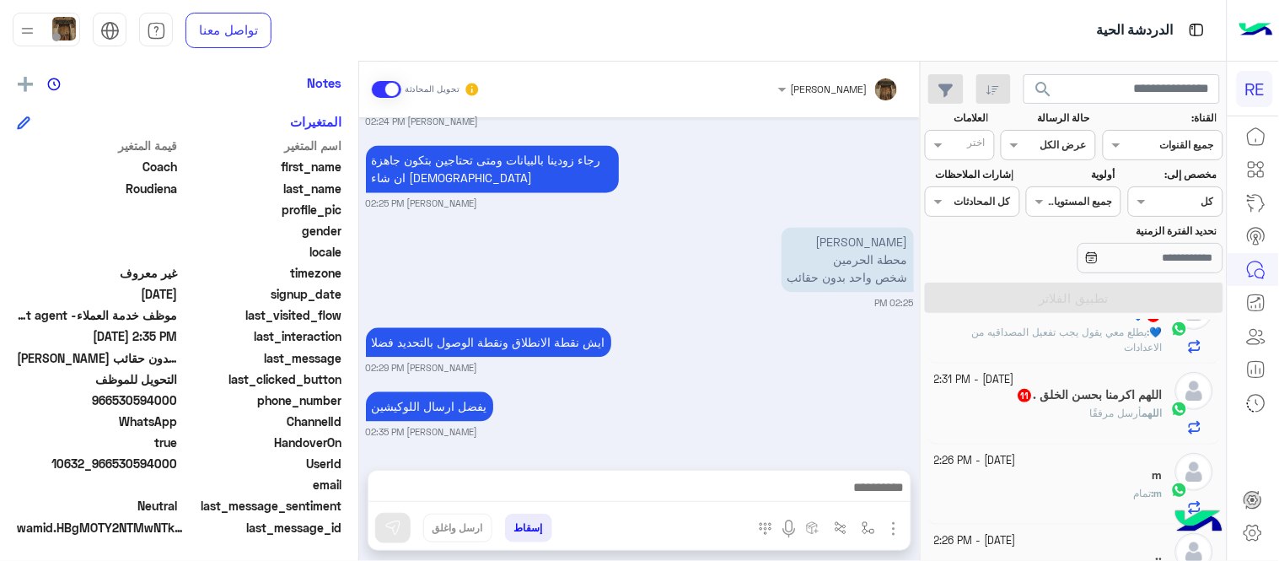
scroll to position [208, 0]
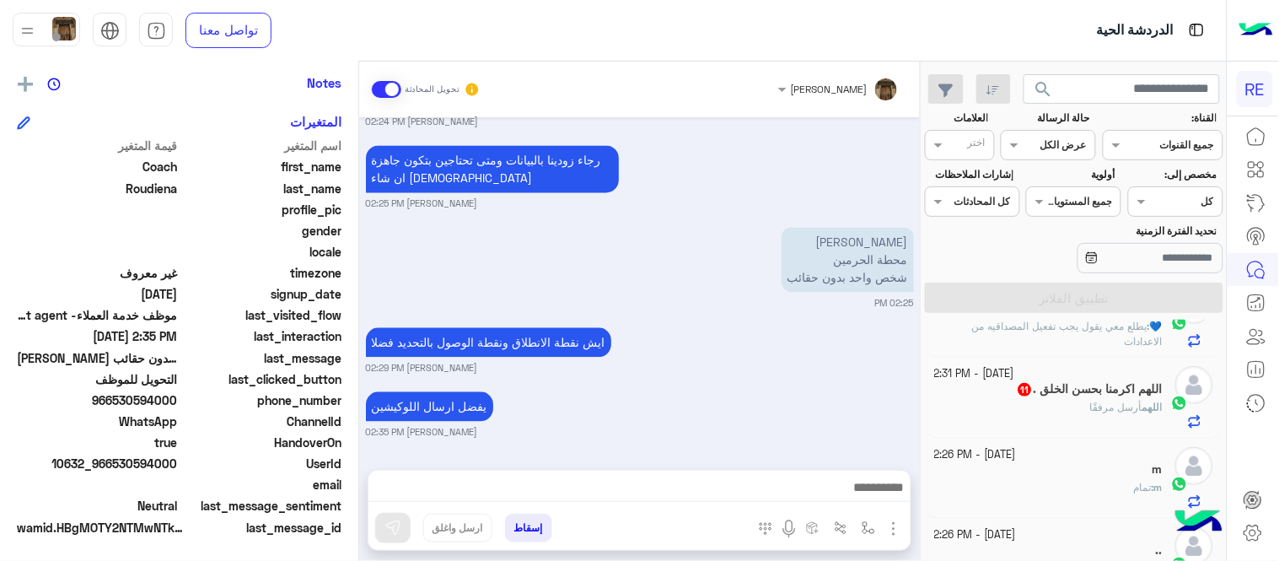
click at [1003, 338] on p "💙 : يطلع معي يقول يجب تفعيل المصداقيه من الاعدادات" at bounding box center [1049, 334] width 229 height 30
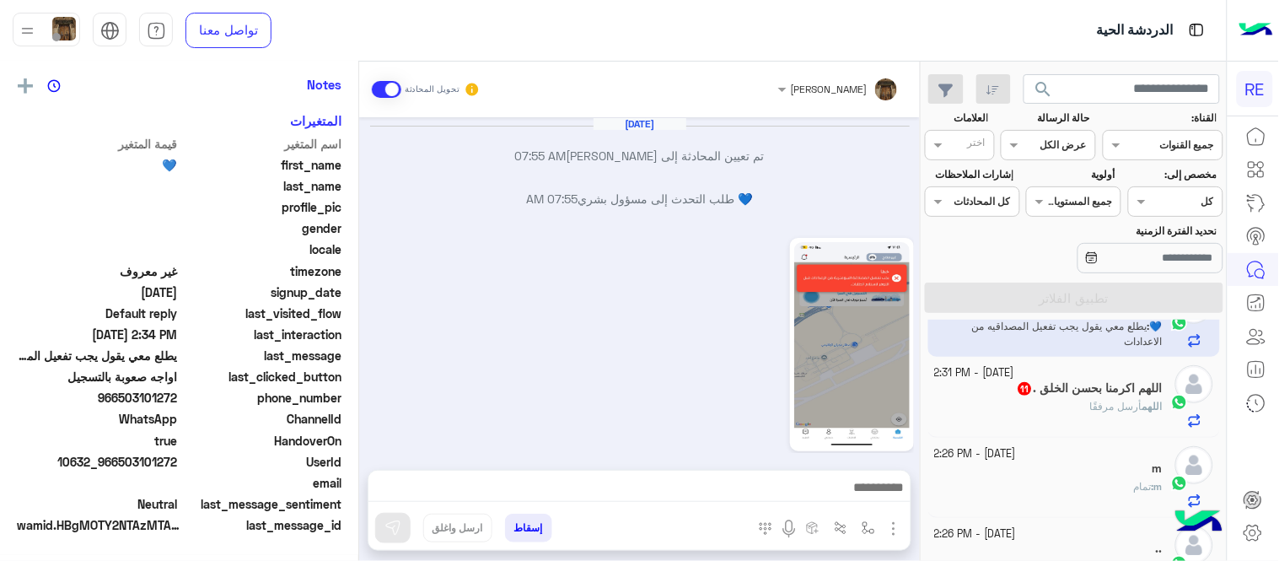
scroll to position [341, 0]
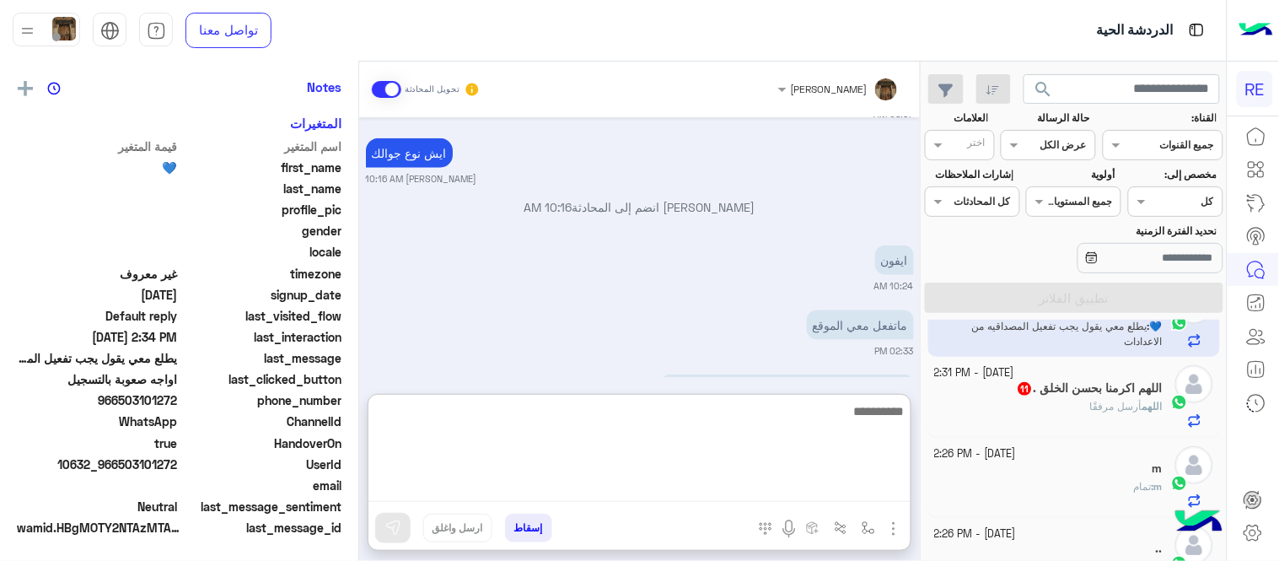
click at [718, 481] on textarea at bounding box center [639, 451] width 542 height 101
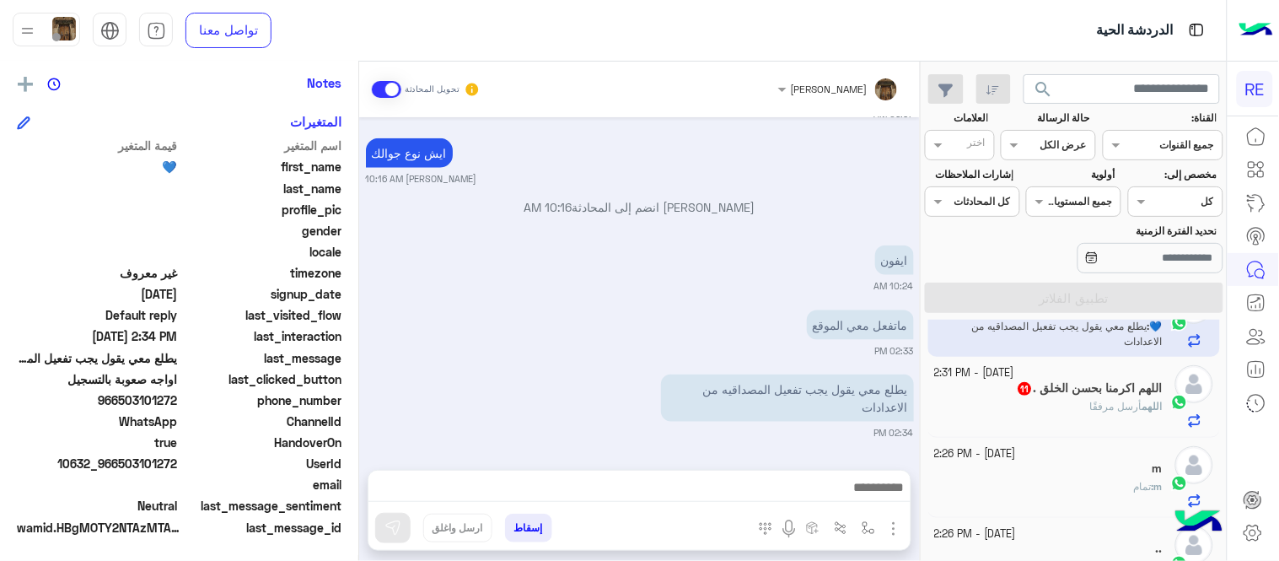
click at [621, 358] on div "[DATE] تم تعيين المحادثة إلى [PERSON_NAME] 07:55 AM 💙 طلب التحدث إلى مسؤول بشري…" at bounding box center [639, 285] width 561 height 336
click at [365, 401] on div "[DATE] تم تعيين المحادثة إلى [PERSON_NAME] 07:55 AM 💙 طلب التحدث إلى مسؤول بشري…" at bounding box center [639, 285] width 561 height 336
click at [1081, 483] on div "m : تمام" at bounding box center [1049, 494] width 229 height 30
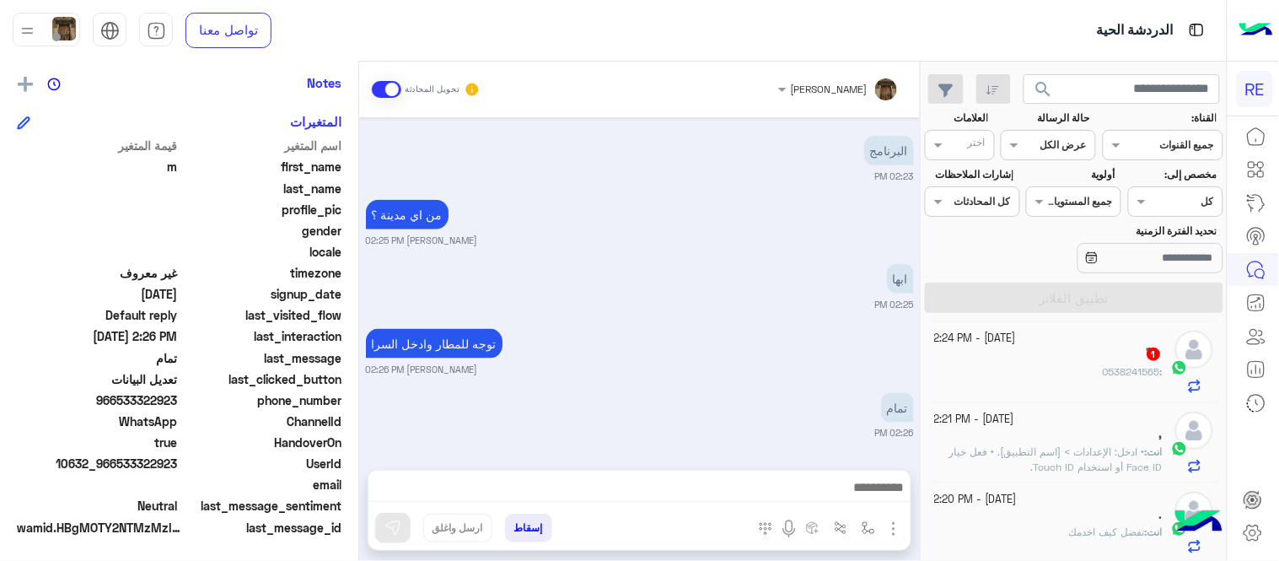
scroll to position [509, 0]
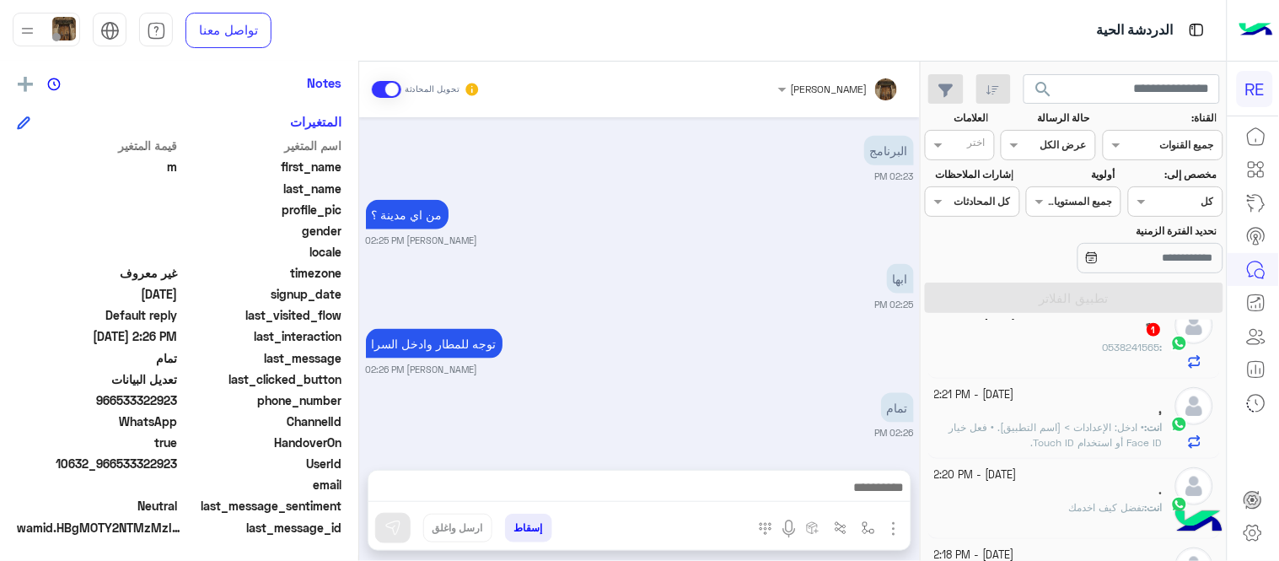
click at [1014, 433] on span "• ادخل: الإعدادات > [اسم التطبيق]. • فعل خيار Face ID أو استخدام Touch ID." at bounding box center [1055, 435] width 213 height 28
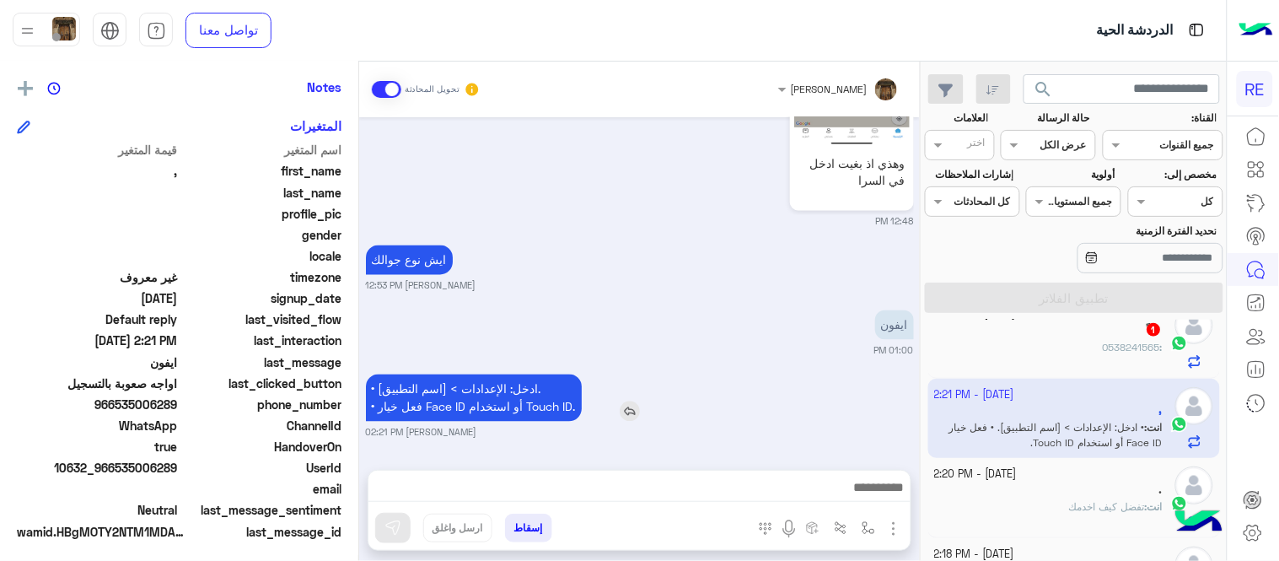
scroll to position [346, 0]
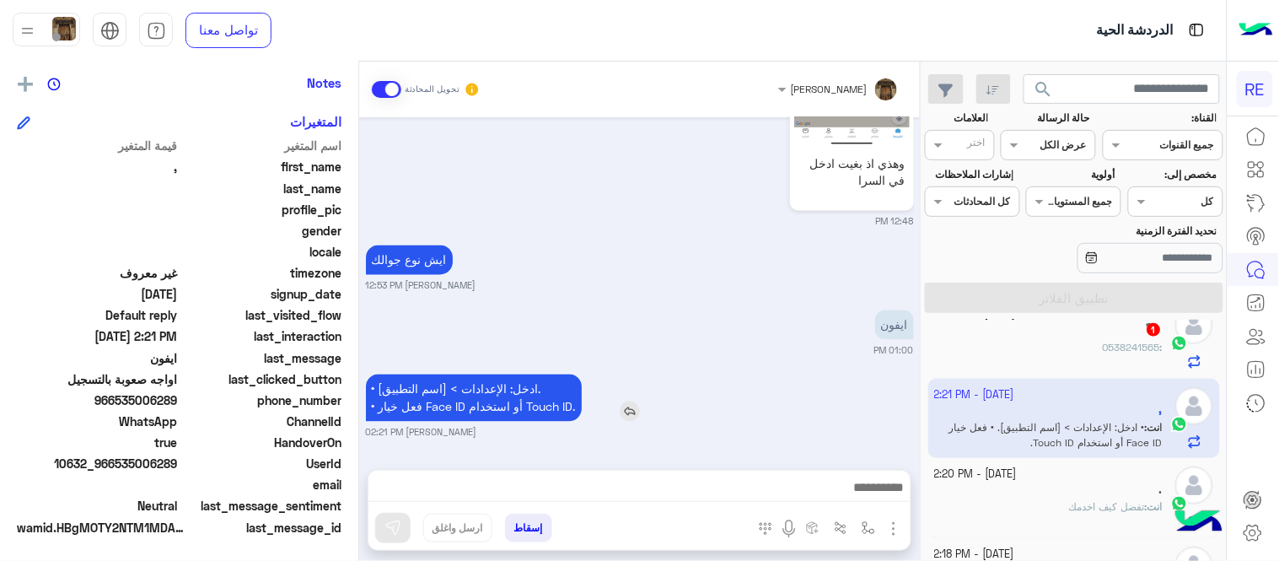
click at [497, 383] on p "• ادخل: الإعدادات > [اسم التطبيق]. • فعل خيار Face ID أو استخدام Touch ID." at bounding box center [474, 397] width 216 height 47
drag, startPoint x: 497, startPoint y: 383, endPoint x: 506, endPoint y: 406, distance: 25.1
click at [506, 406] on p "• ادخل: الإعدادات > [اسم التطبيق]. • فعل خيار Face ID أو استخدام Touch ID." at bounding box center [474, 397] width 216 height 47
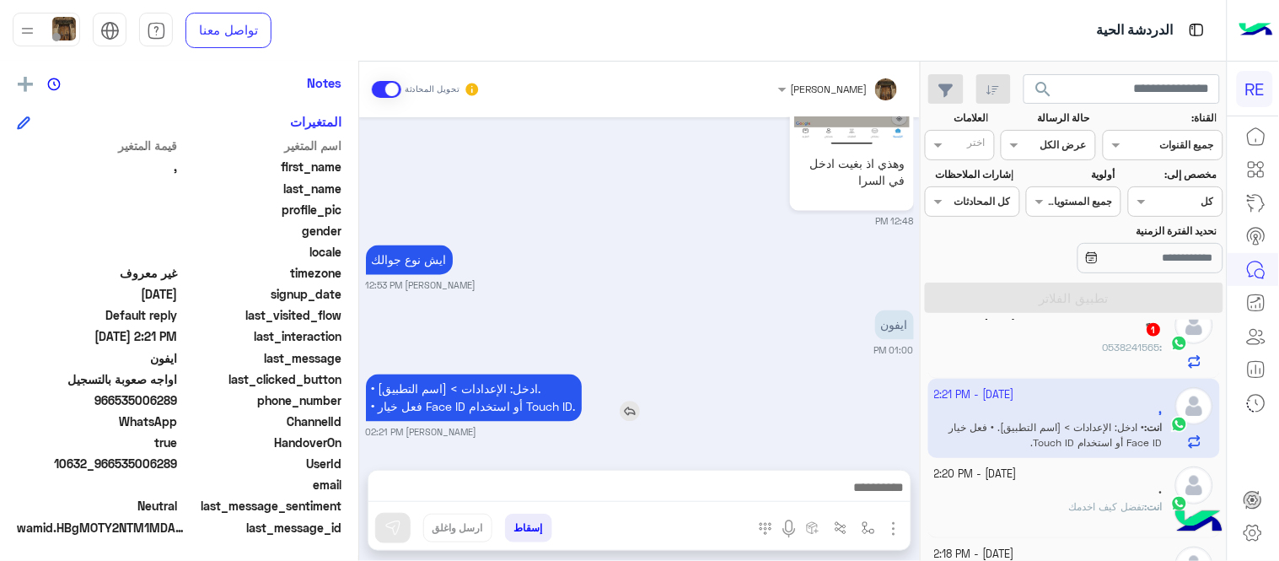
copy app-msgs-text
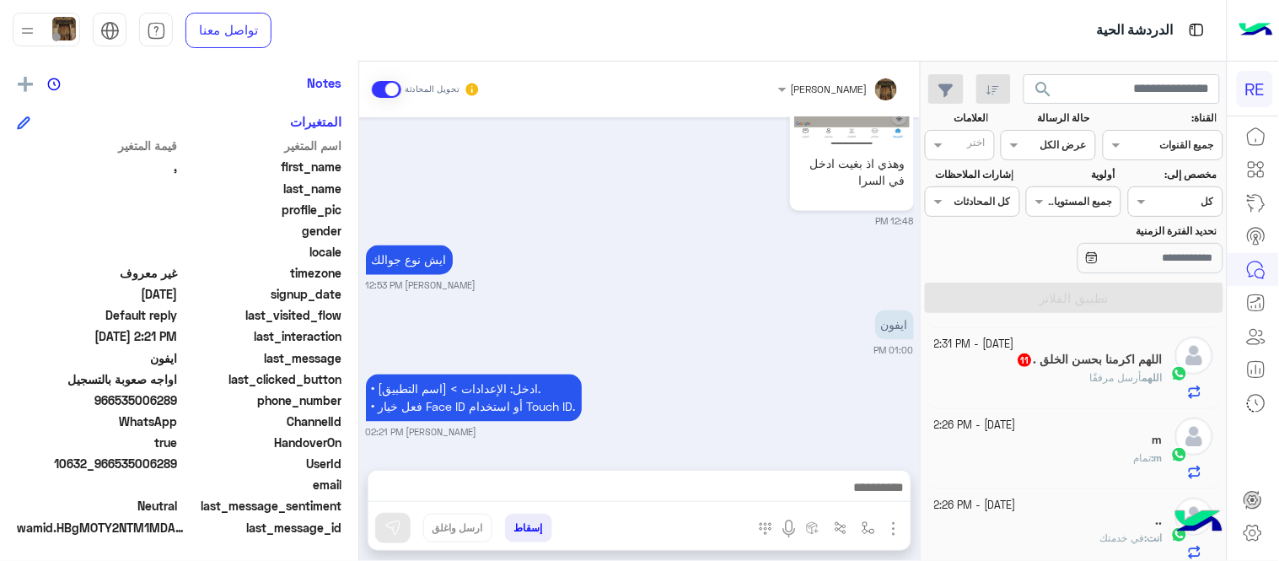
scroll to position [228, 0]
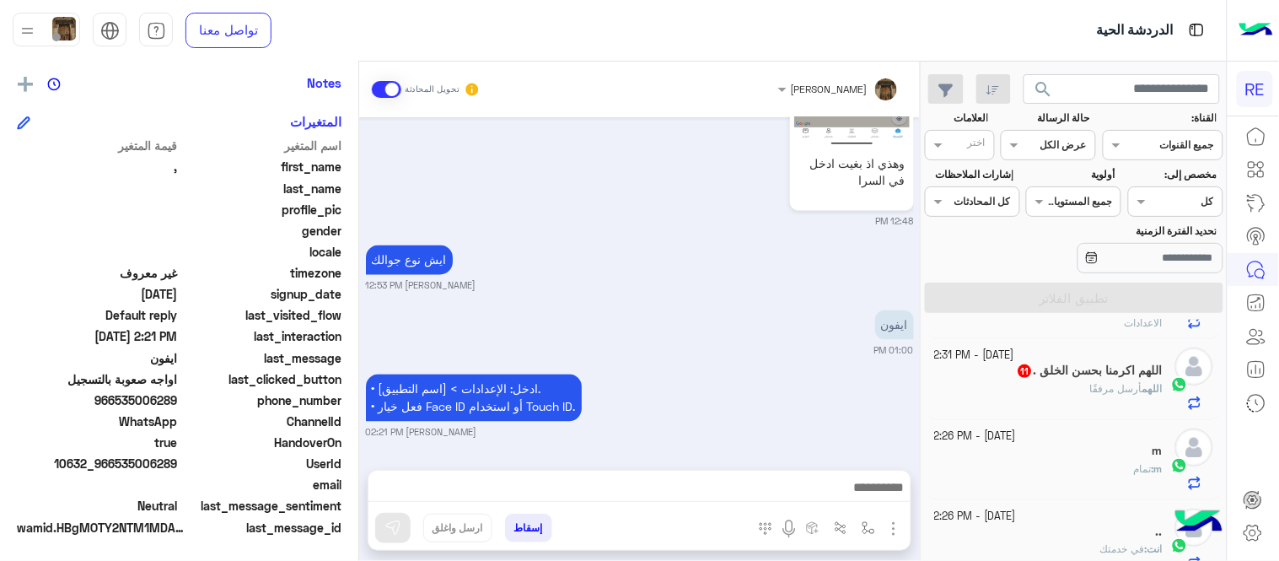
click at [1015, 330] on p "💙 : يطلع معي يقول يجب تفعيل المصداقيه من الاعدادات" at bounding box center [1049, 315] width 229 height 30
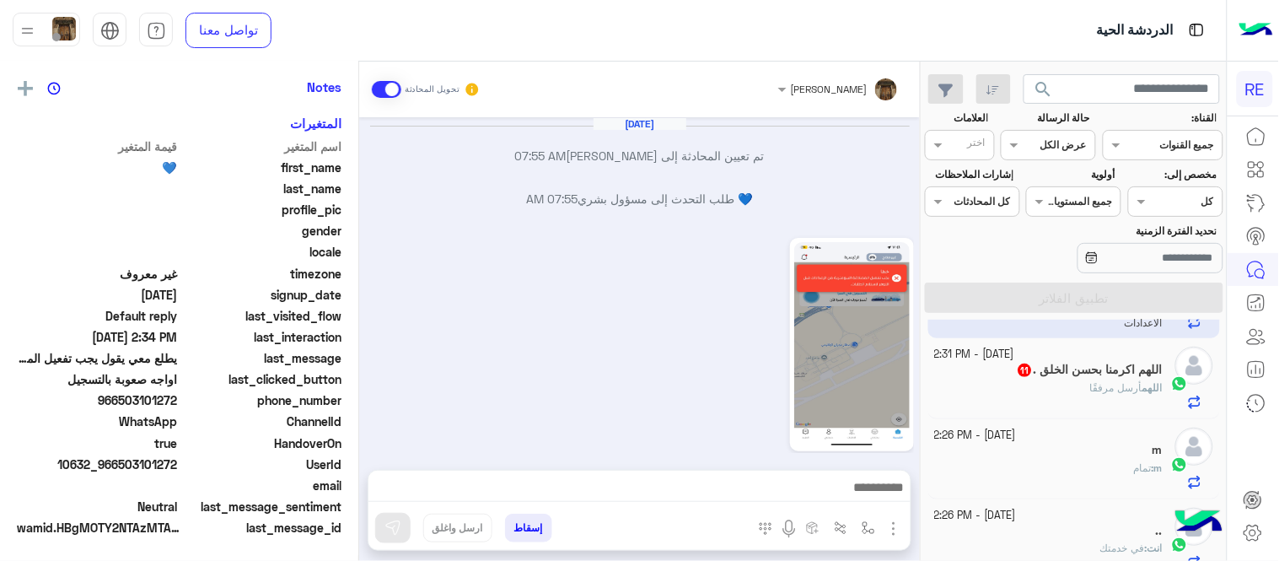
scroll to position [476, 0]
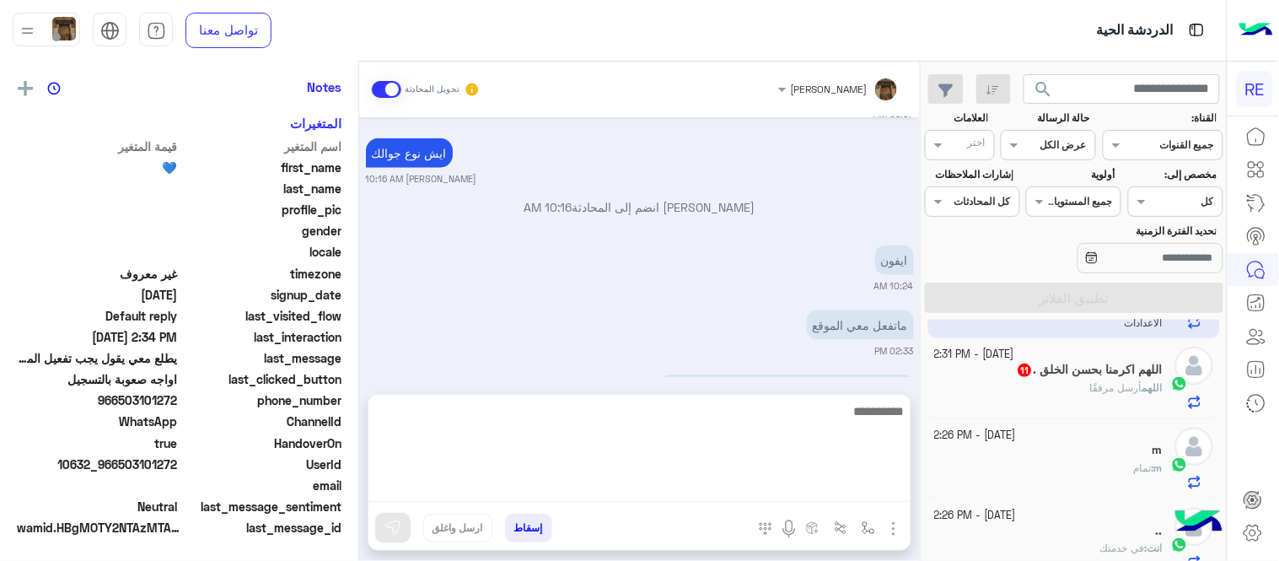
click at [700, 483] on textarea at bounding box center [639, 451] width 542 height 101
paste textarea "**********"
type textarea "**********"
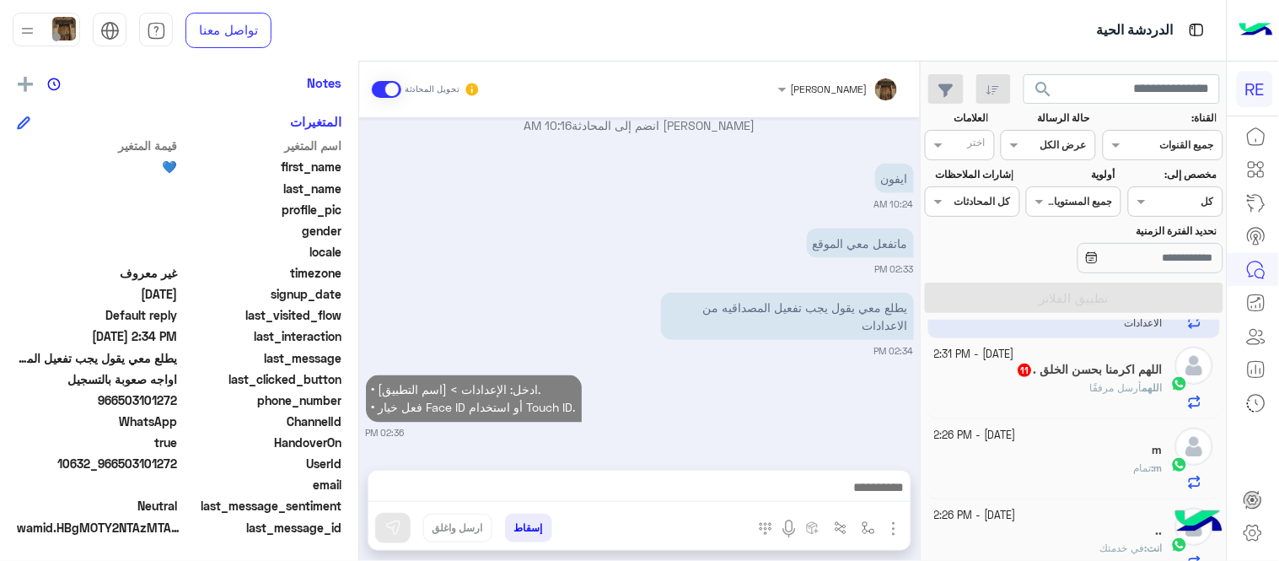
click at [1019, 368] on span "11" at bounding box center [1025, 369] width 13 height 13
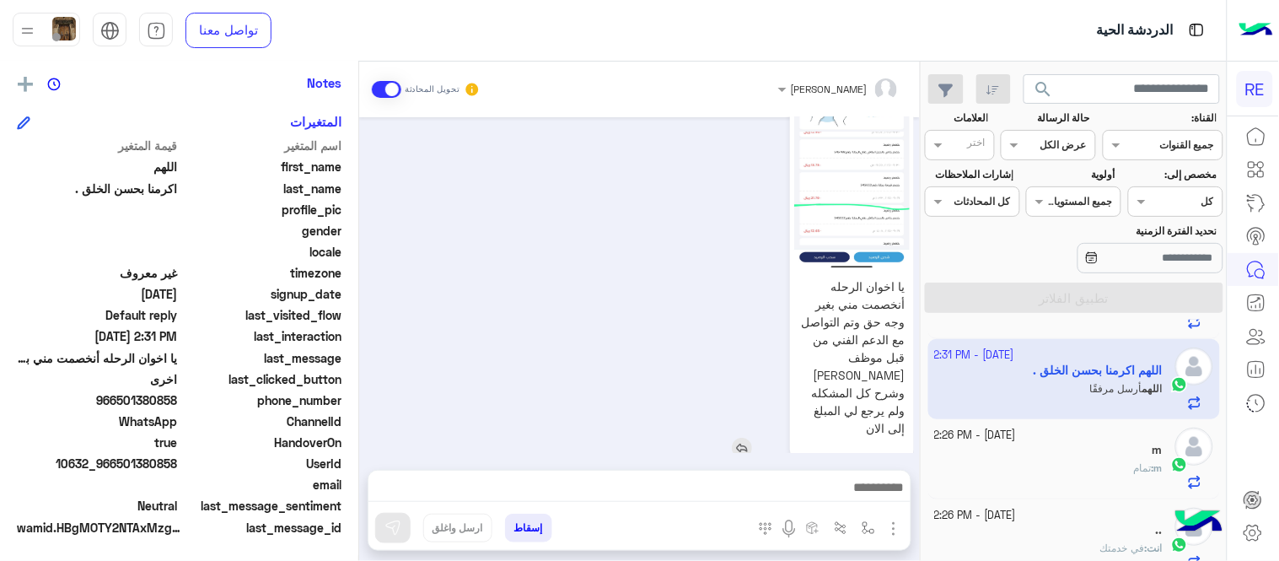
click at [857, 191] on img at bounding box center [852, 166] width 116 height 205
